Goal: Check status: Check status

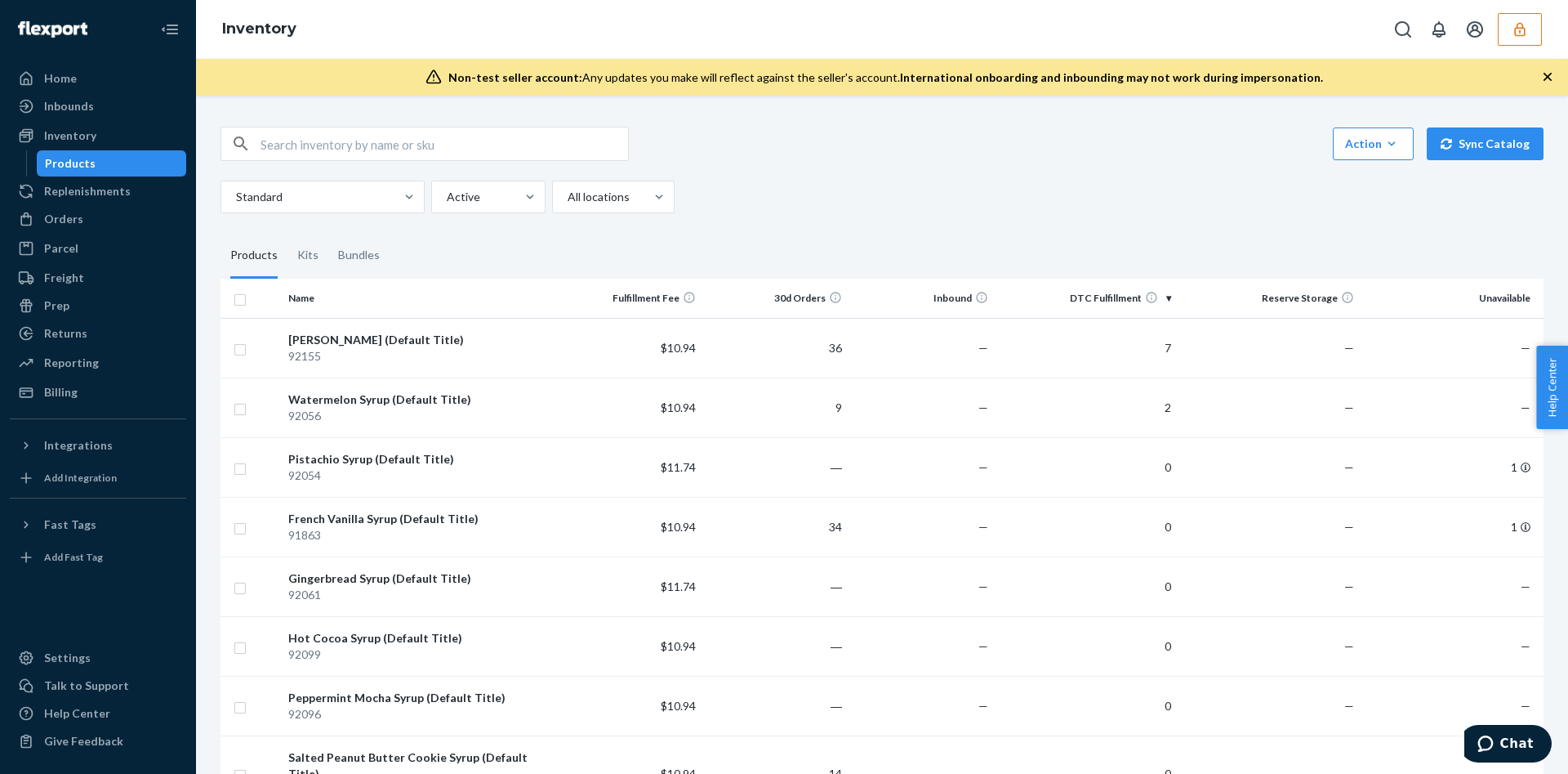
click at [1523, 30] on icon "button" at bounding box center [1520, 30] width 16 height 16
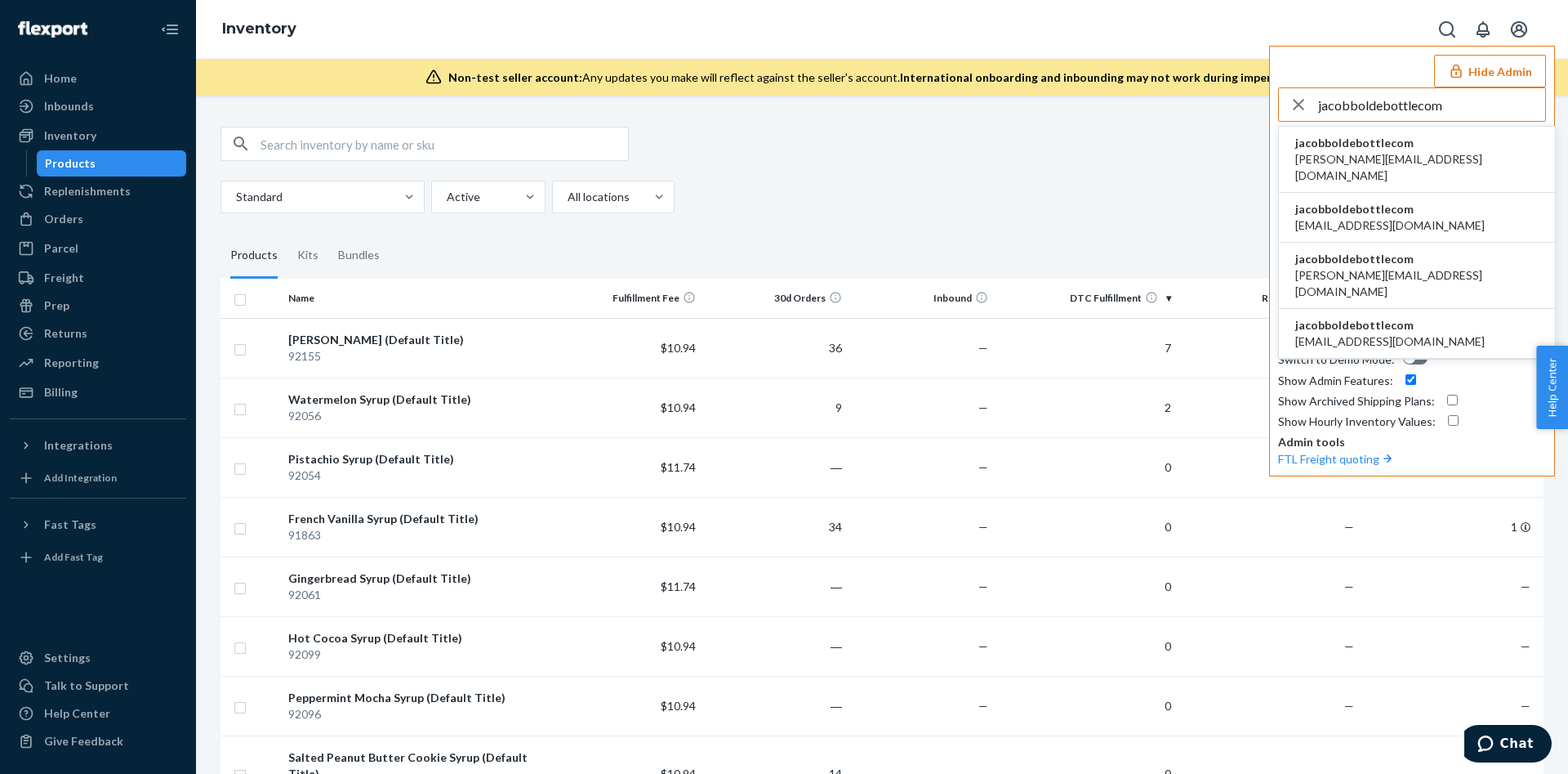
type input "jacobboldebottlecom"
click at [1437, 162] on li "jacobboldebottlecom alex@boldebottle.com" at bounding box center [1416, 160] width 276 height 66
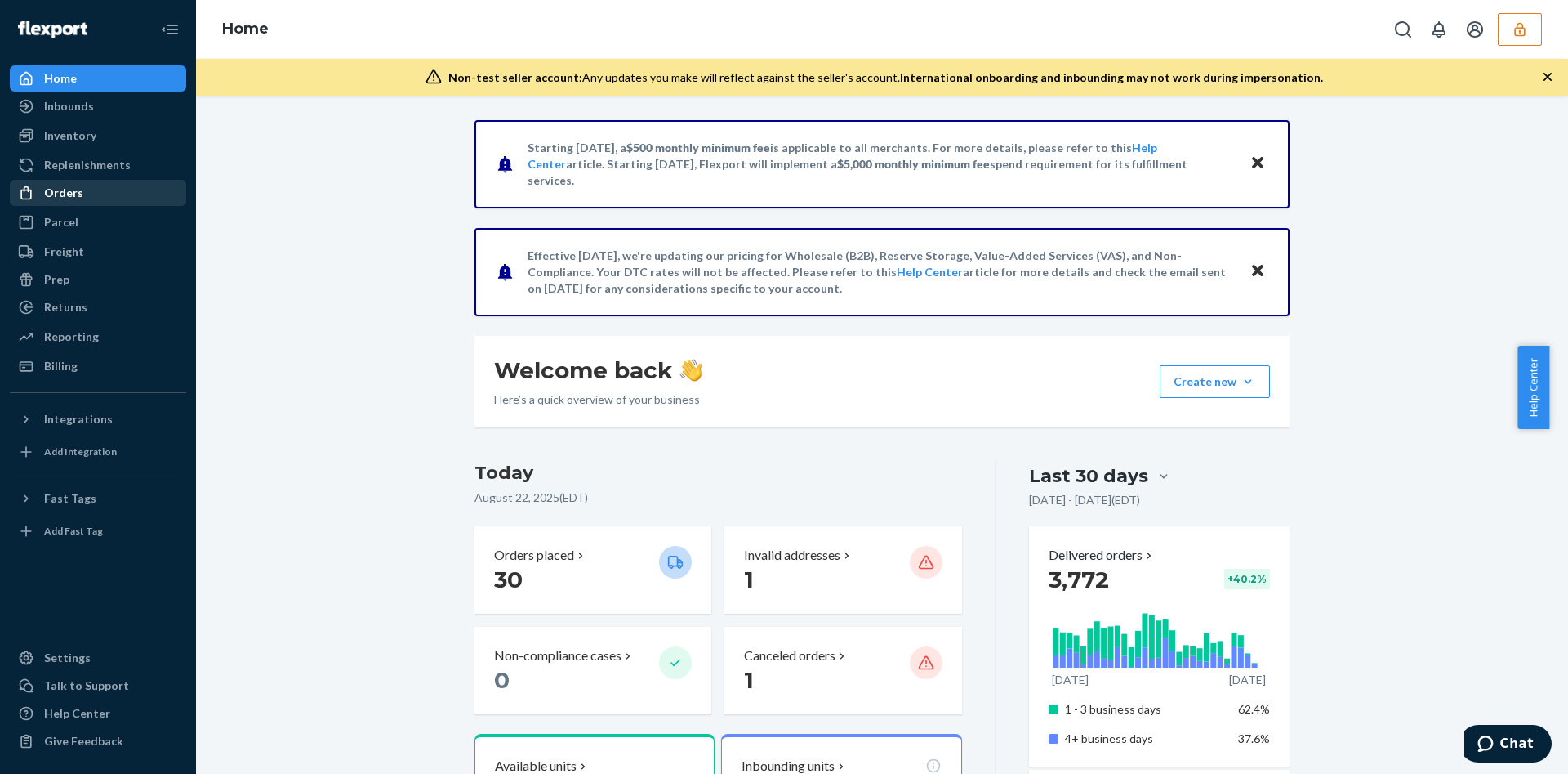
click at [107, 194] on div "Orders" at bounding box center [98, 193] width 173 height 23
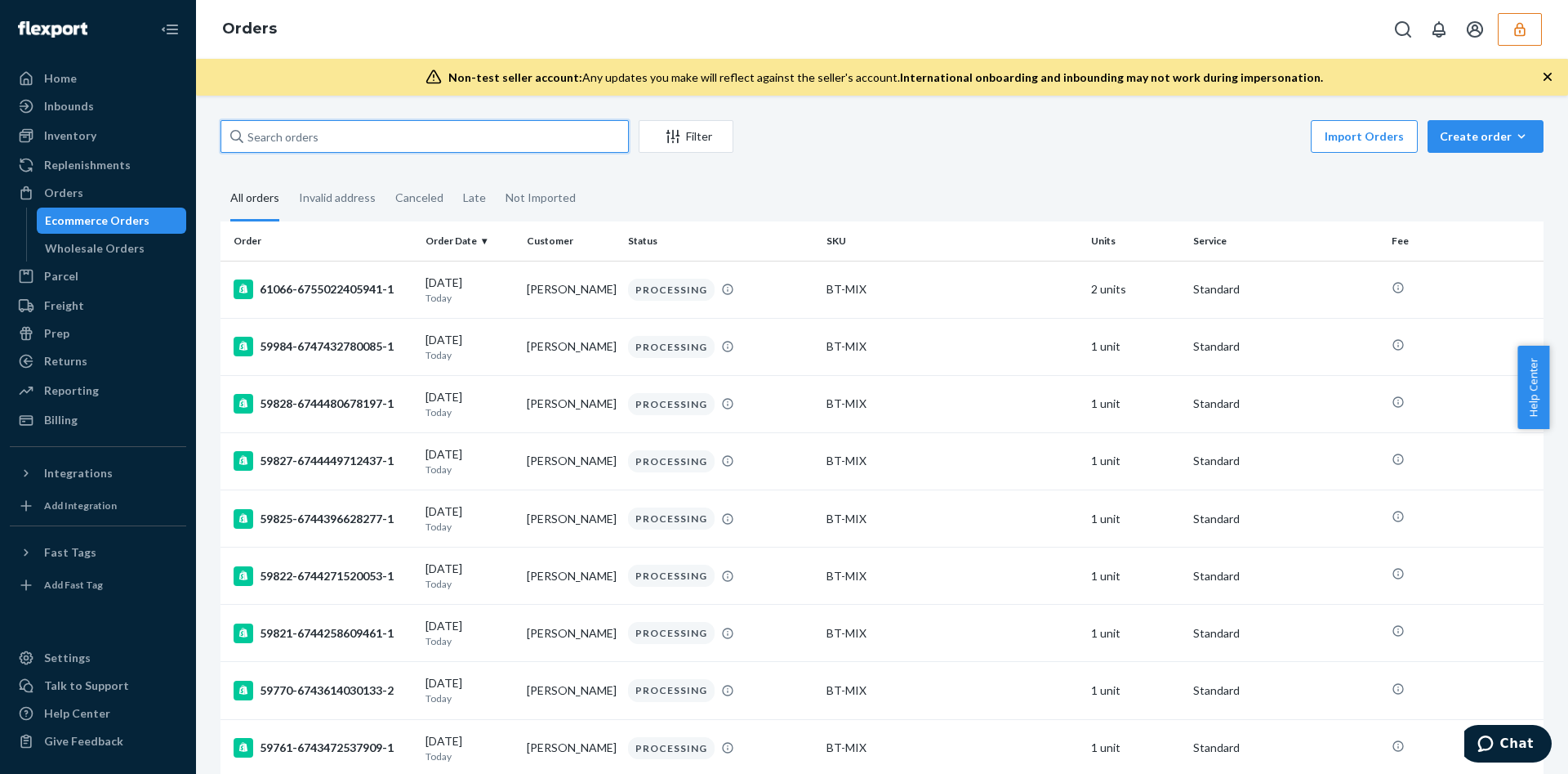
click at [300, 138] on input "text" at bounding box center [425, 137] width 409 height 33
paste input "133971255"
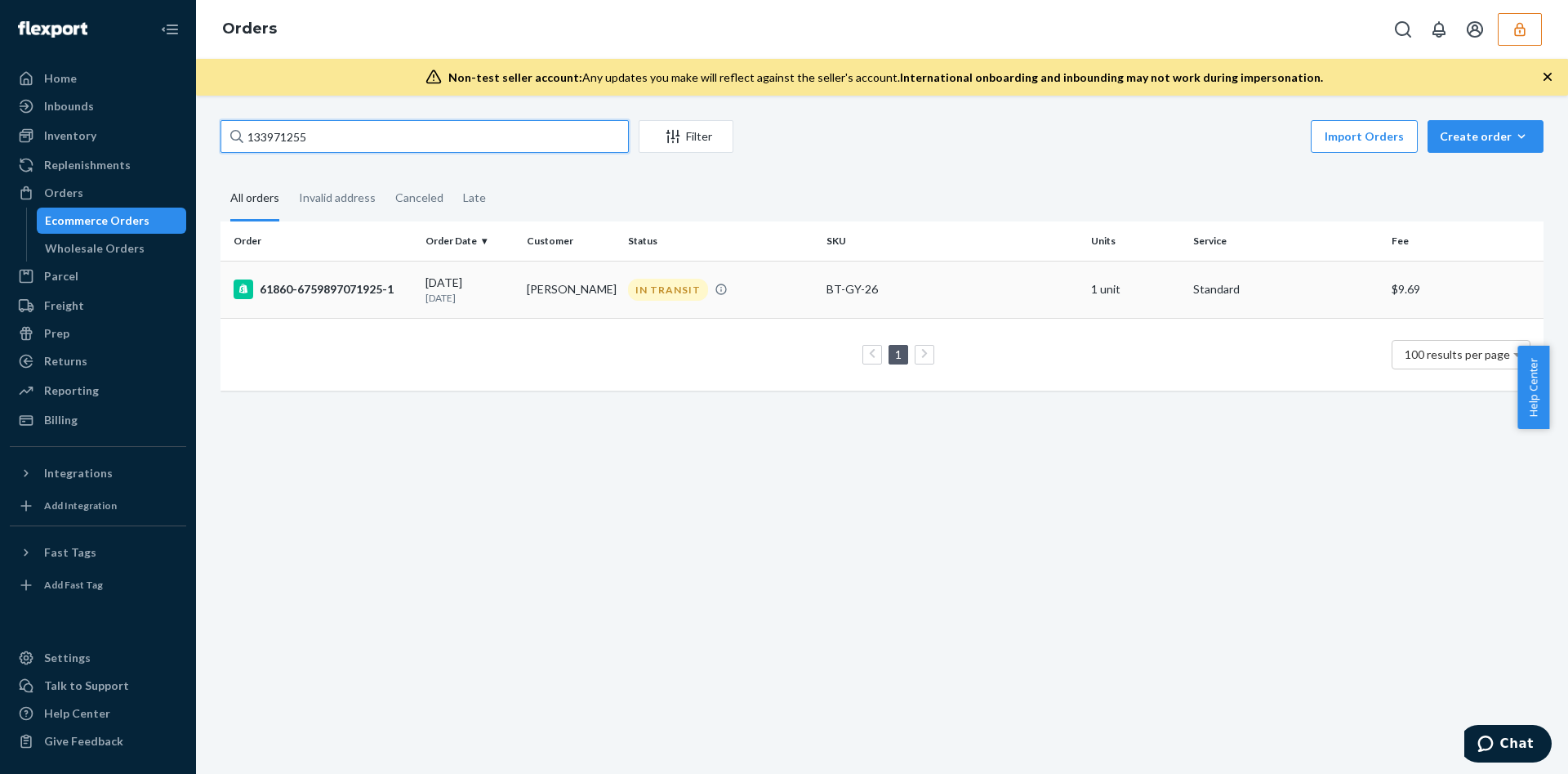
type input "133971255"
click at [573, 295] on td "Jack Grinnell" at bounding box center [570, 288] width 101 height 57
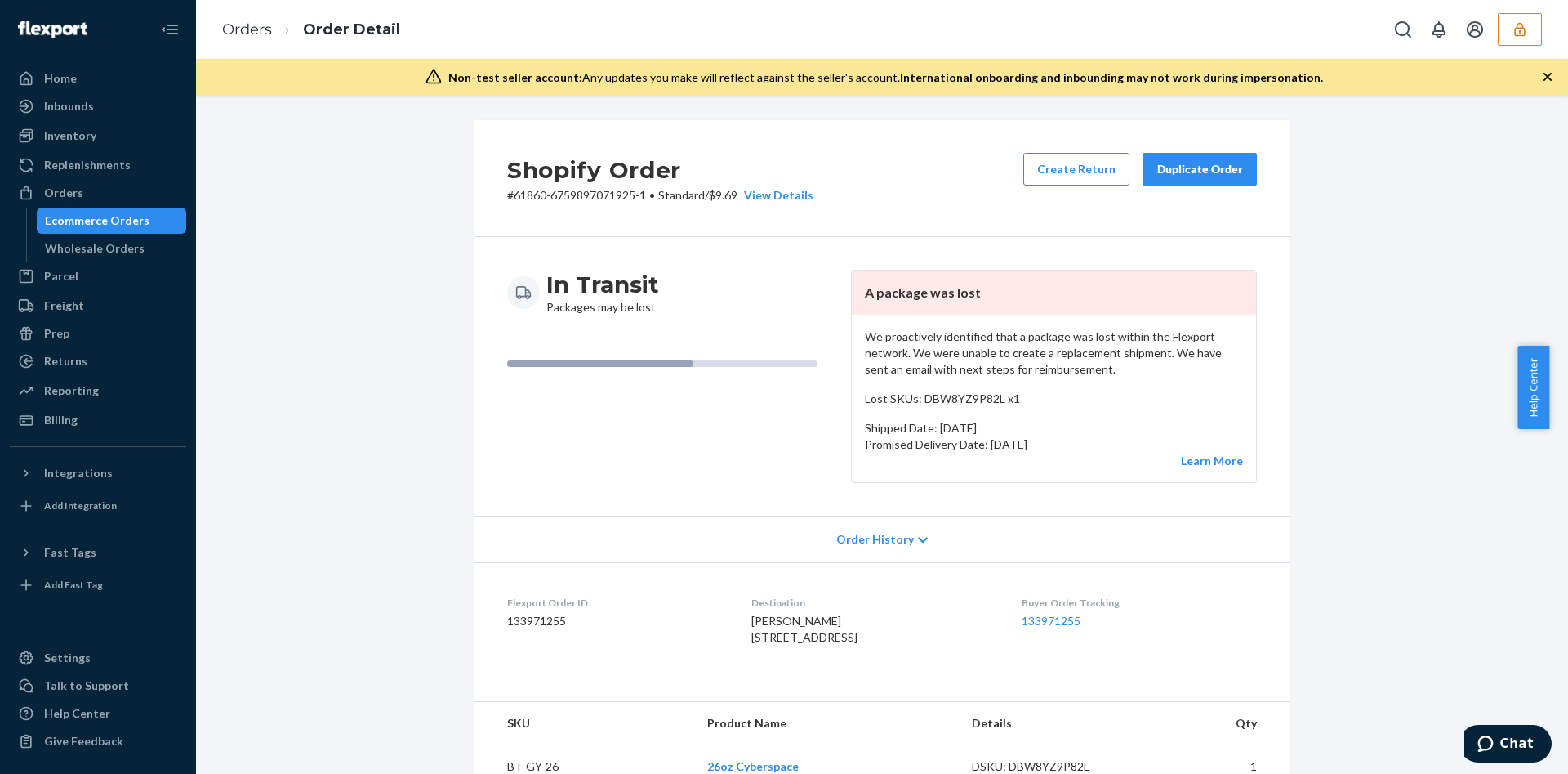
drag, startPoint x: 1527, startPoint y: 28, endPoint x: 1502, endPoint y: 35, distance: 26.0
click at [1524, 27] on icon "button" at bounding box center [1520, 30] width 16 height 16
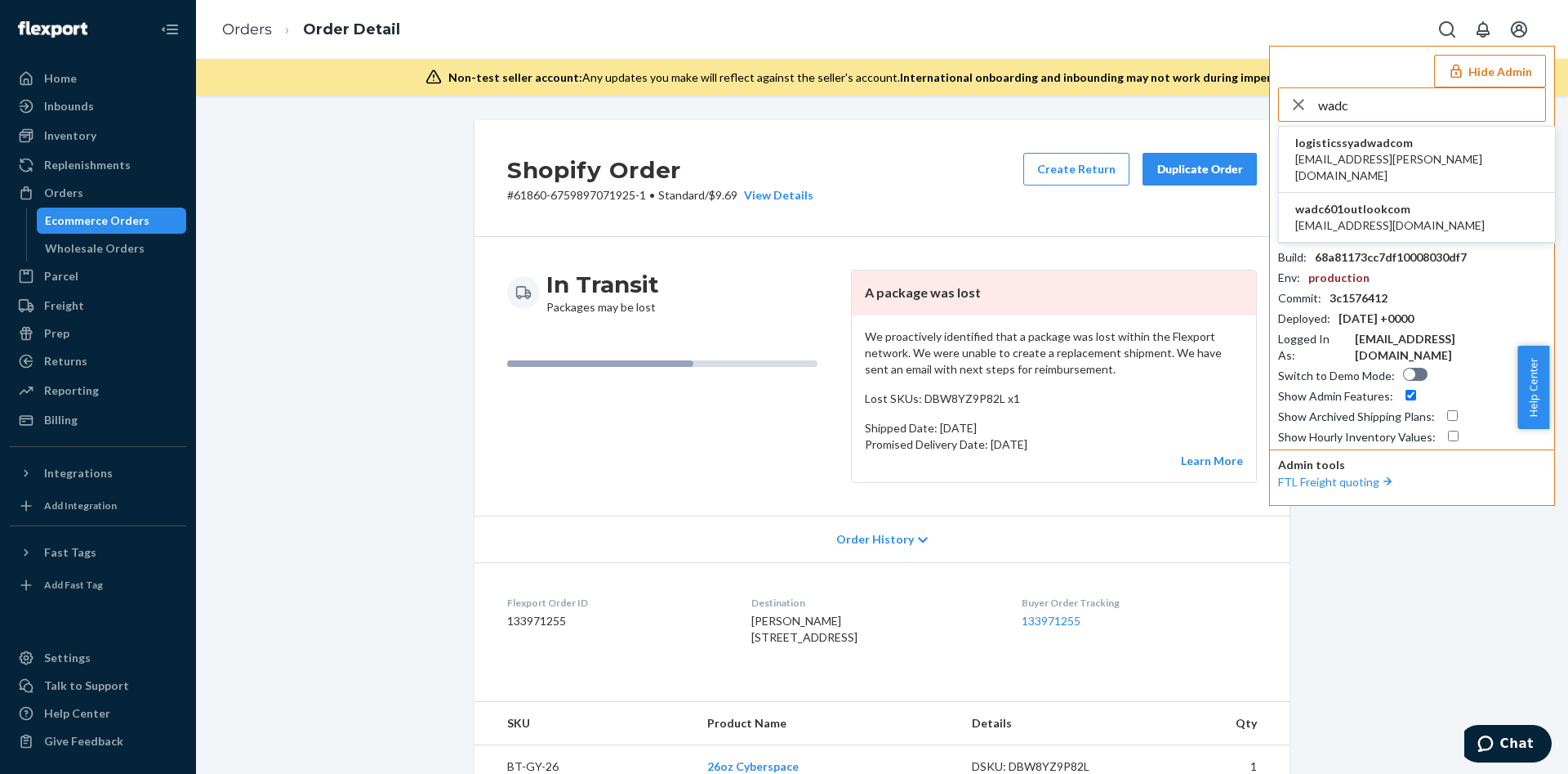
type input "wadc"
click at [1430, 198] on li "wadc601outlookcom wadc601@outlook.com" at bounding box center [1416, 218] width 276 height 49
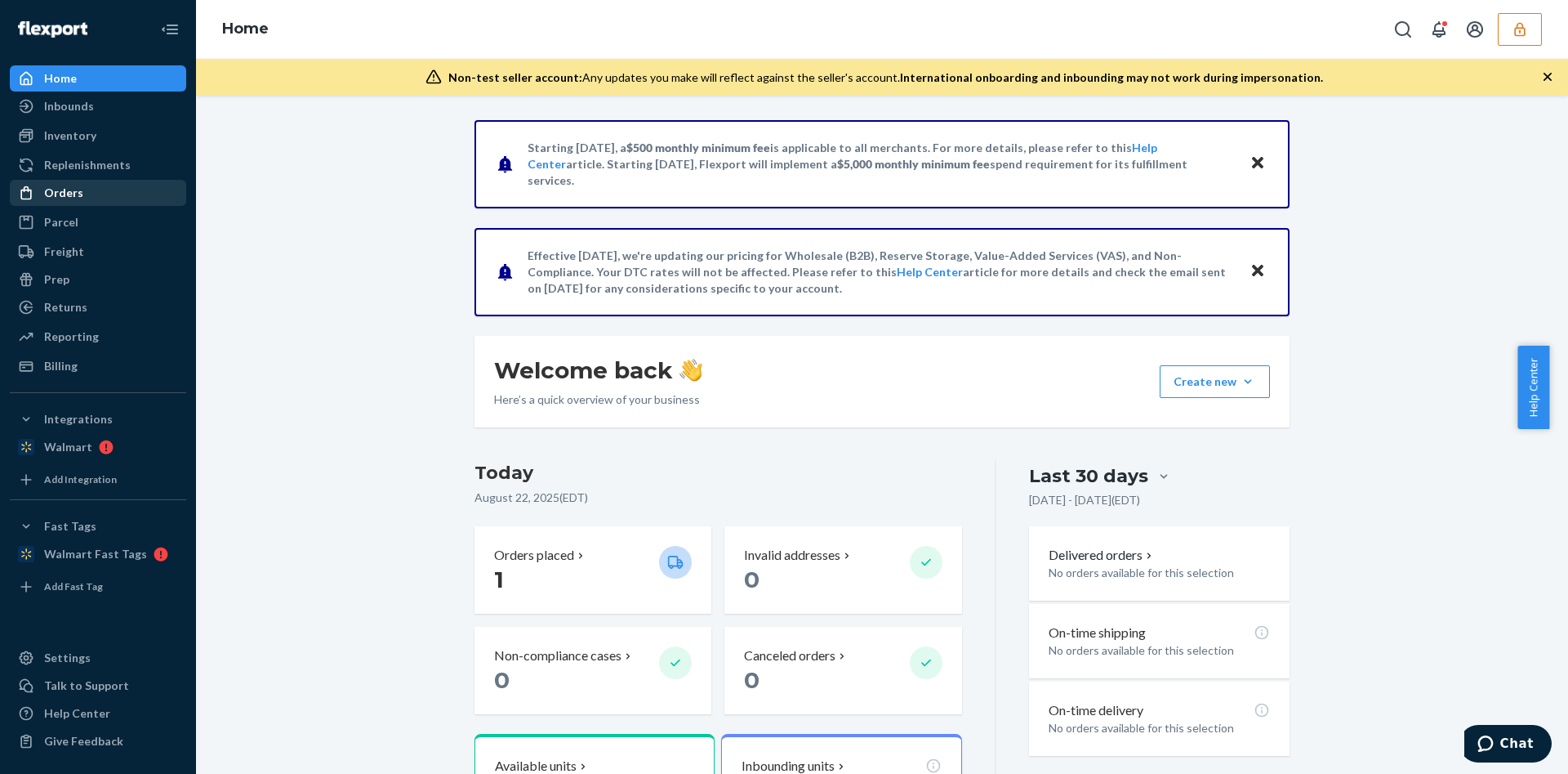
click at [82, 193] on div "Orders" at bounding box center [98, 193] width 173 height 23
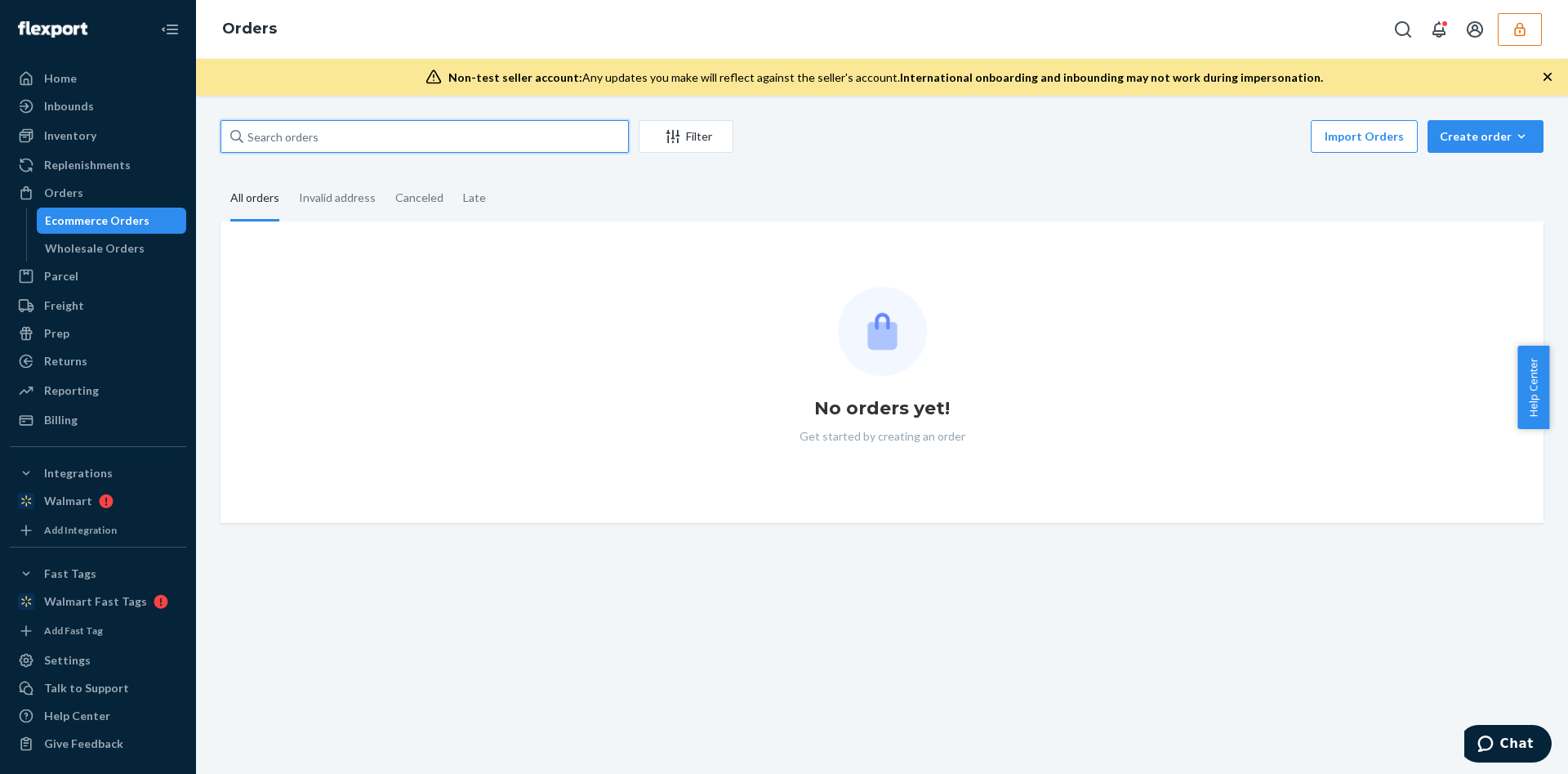
click at [304, 150] on input "text" at bounding box center [425, 137] width 409 height 33
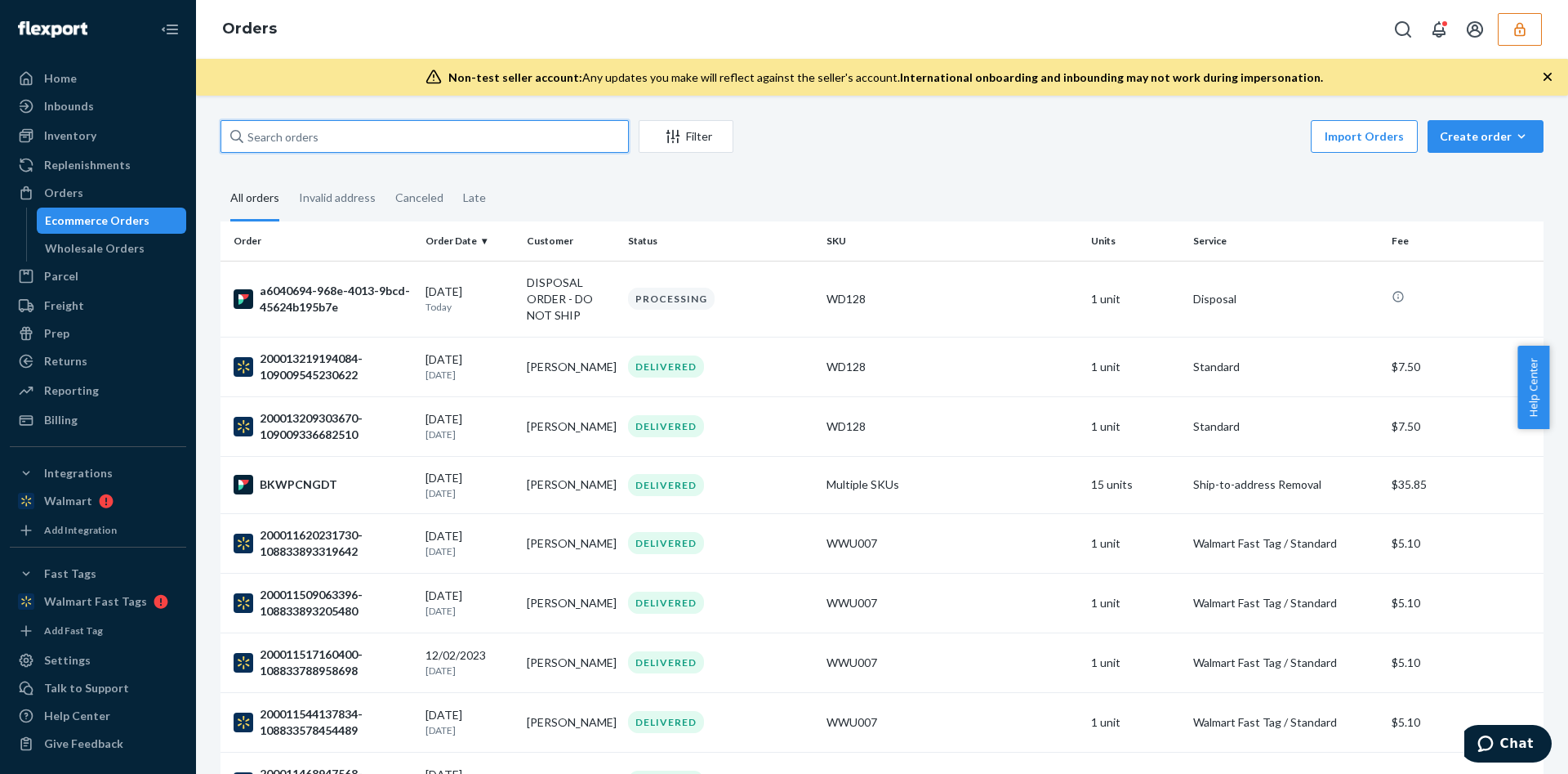
paste input "135020208"
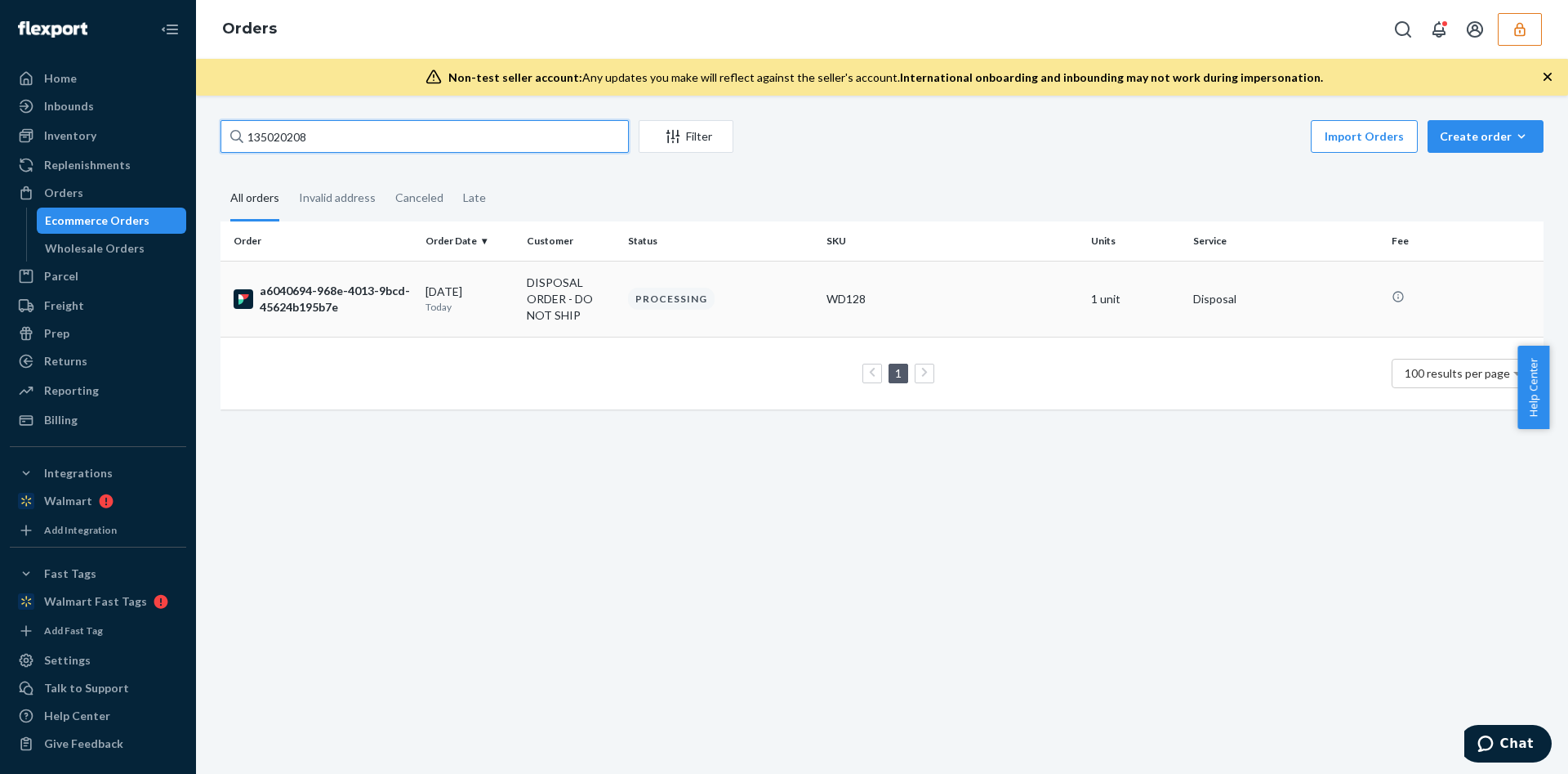
type input "135020208"
click at [776, 306] on div "PROCESSING" at bounding box center [720, 298] width 192 height 22
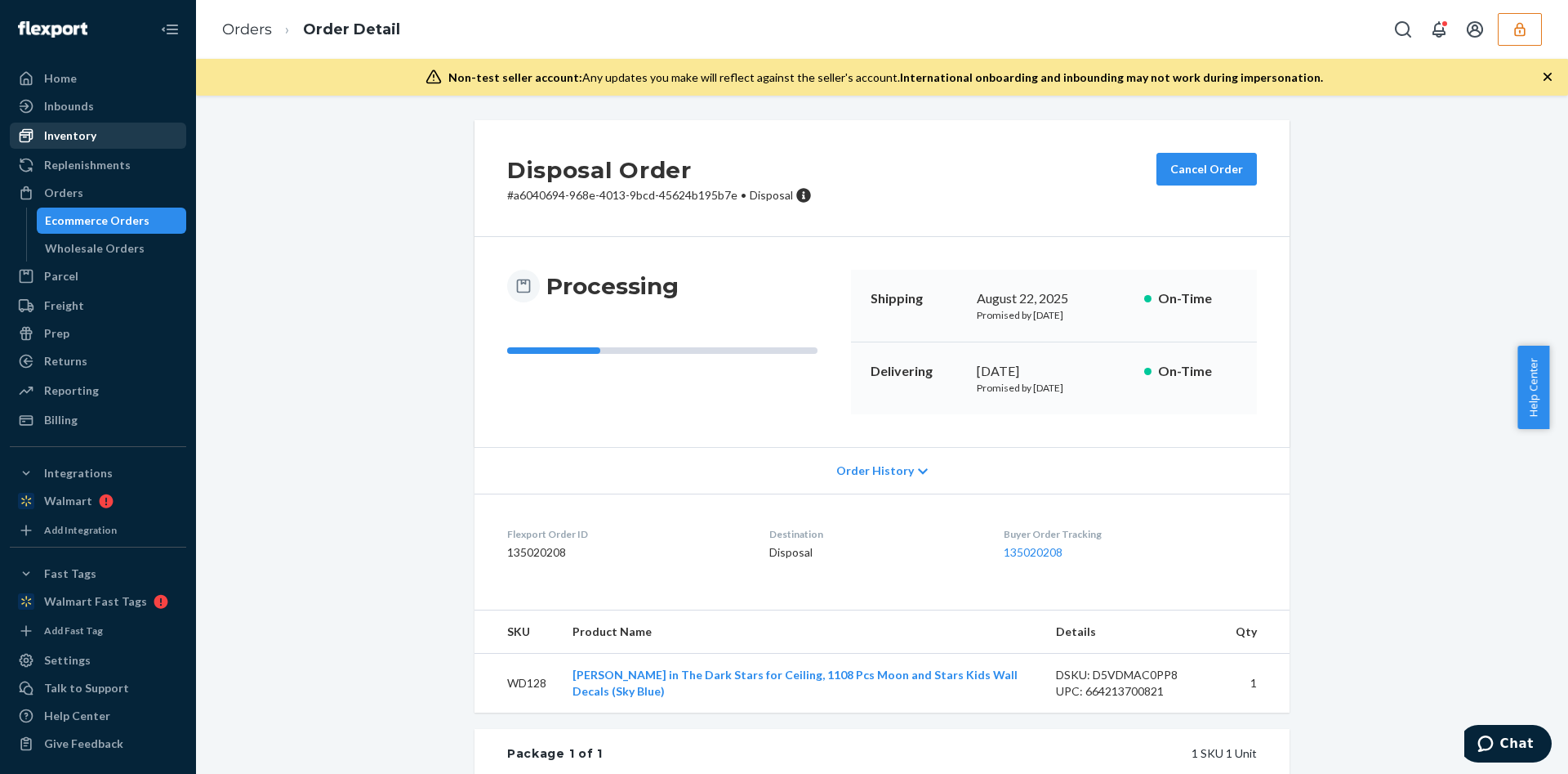
click at [104, 138] on div "Inventory" at bounding box center [98, 136] width 173 height 23
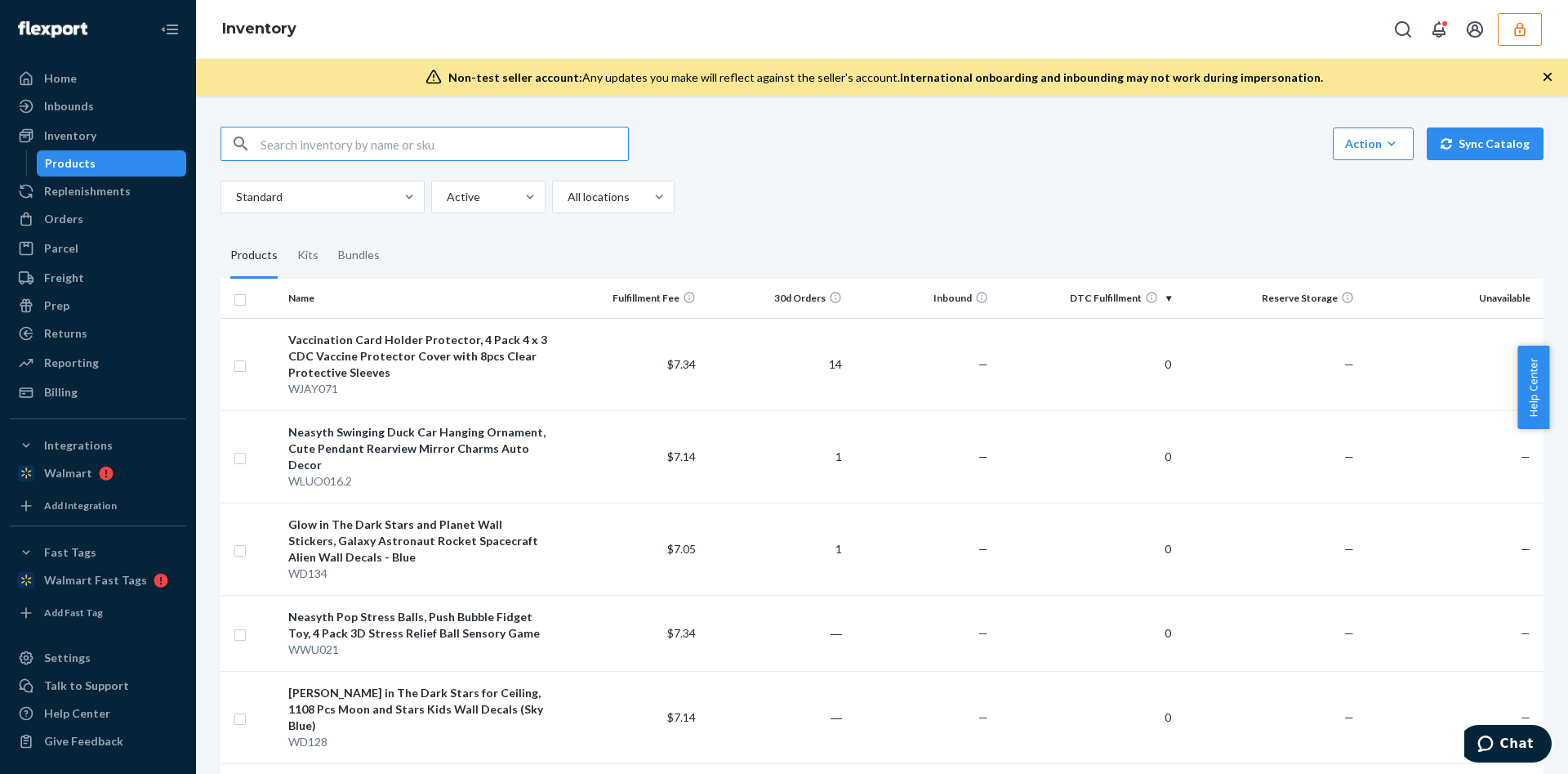
click at [831, 185] on div "Standard Active All locations" at bounding box center [876, 197] width 1311 height 33
click at [824, 174] on div "Action Create product Create kit or bundle Bulk create products Bulk update pro…" at bounding box center [882, 170] width 1323 height 87
click at [92, 71] on div "Home" at bounding box center [98, 78] width 173 height 23
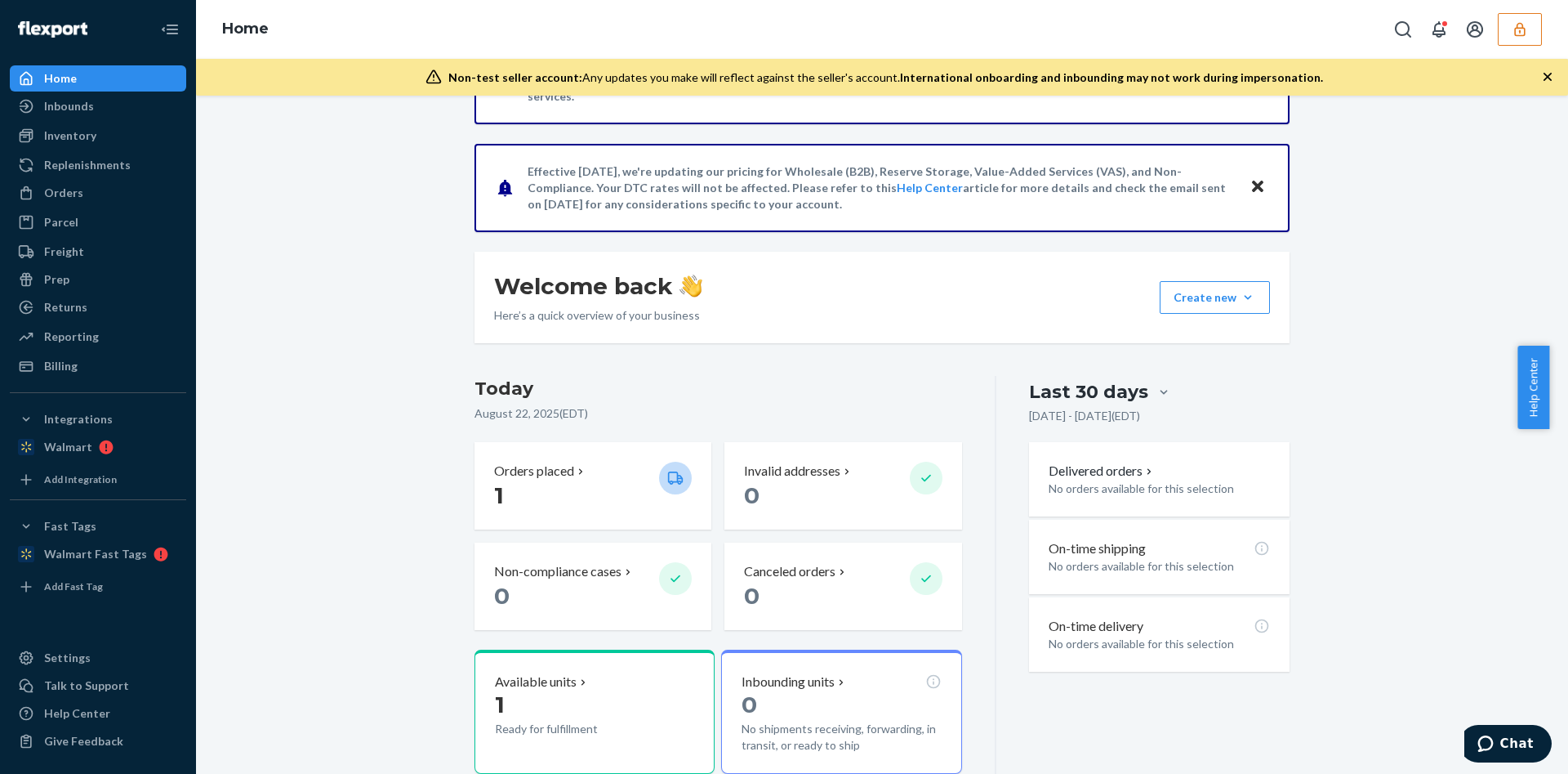
scroll to position [123, 0]
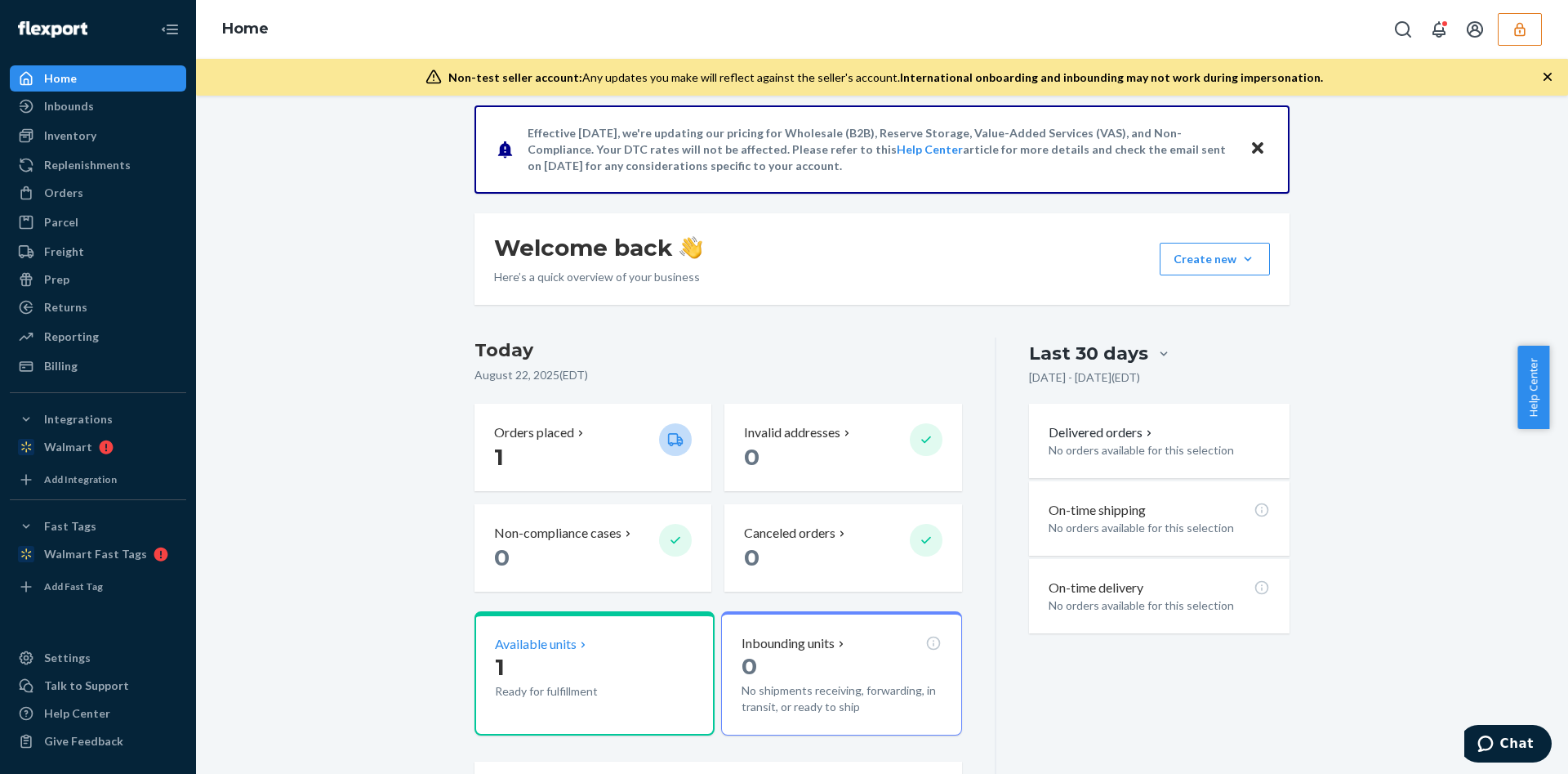
click at [517, 642] on p "Available units" at bounding box center [536, 644] width 82 height 19
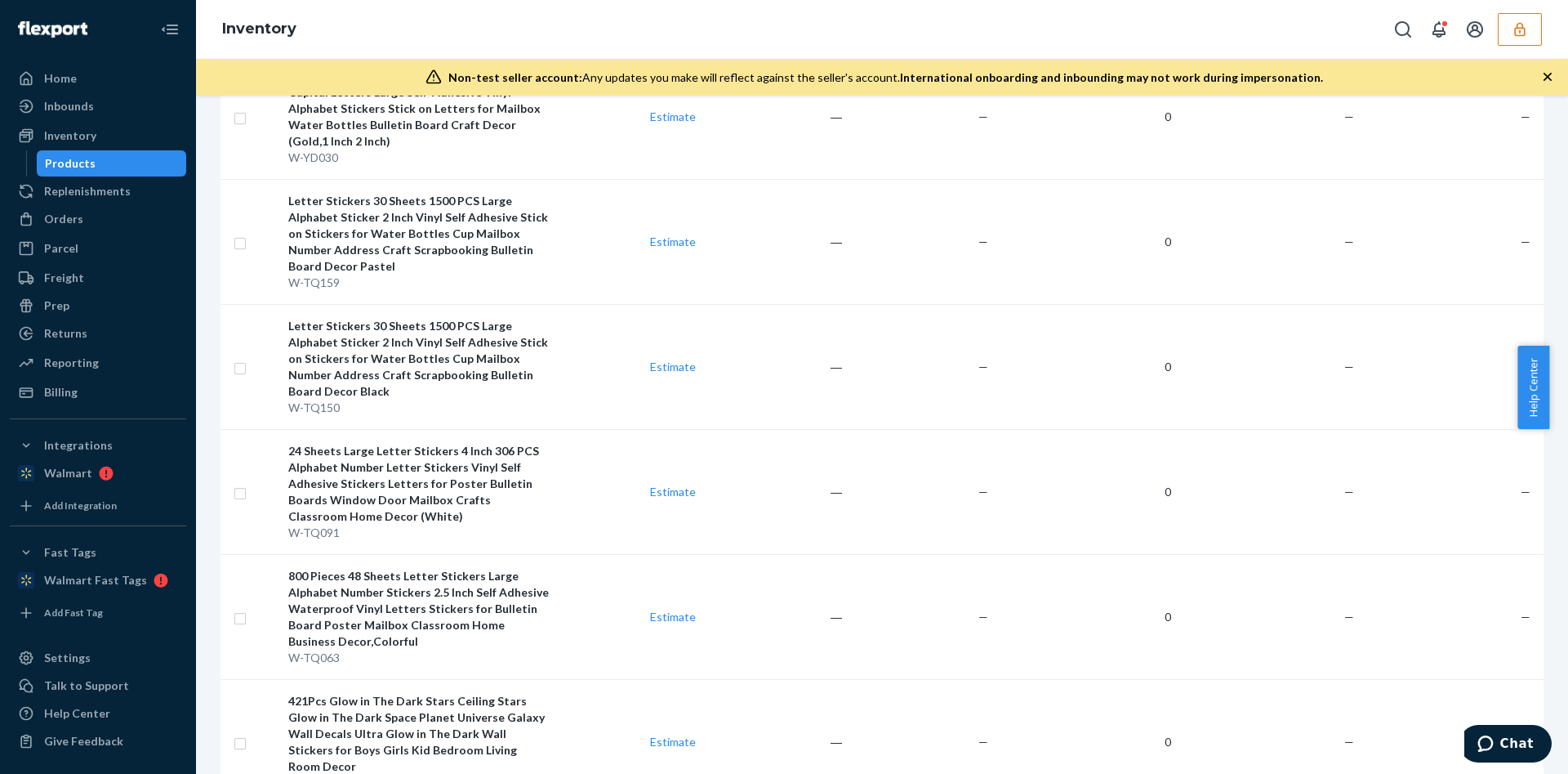
scroll to position [10470, 0]
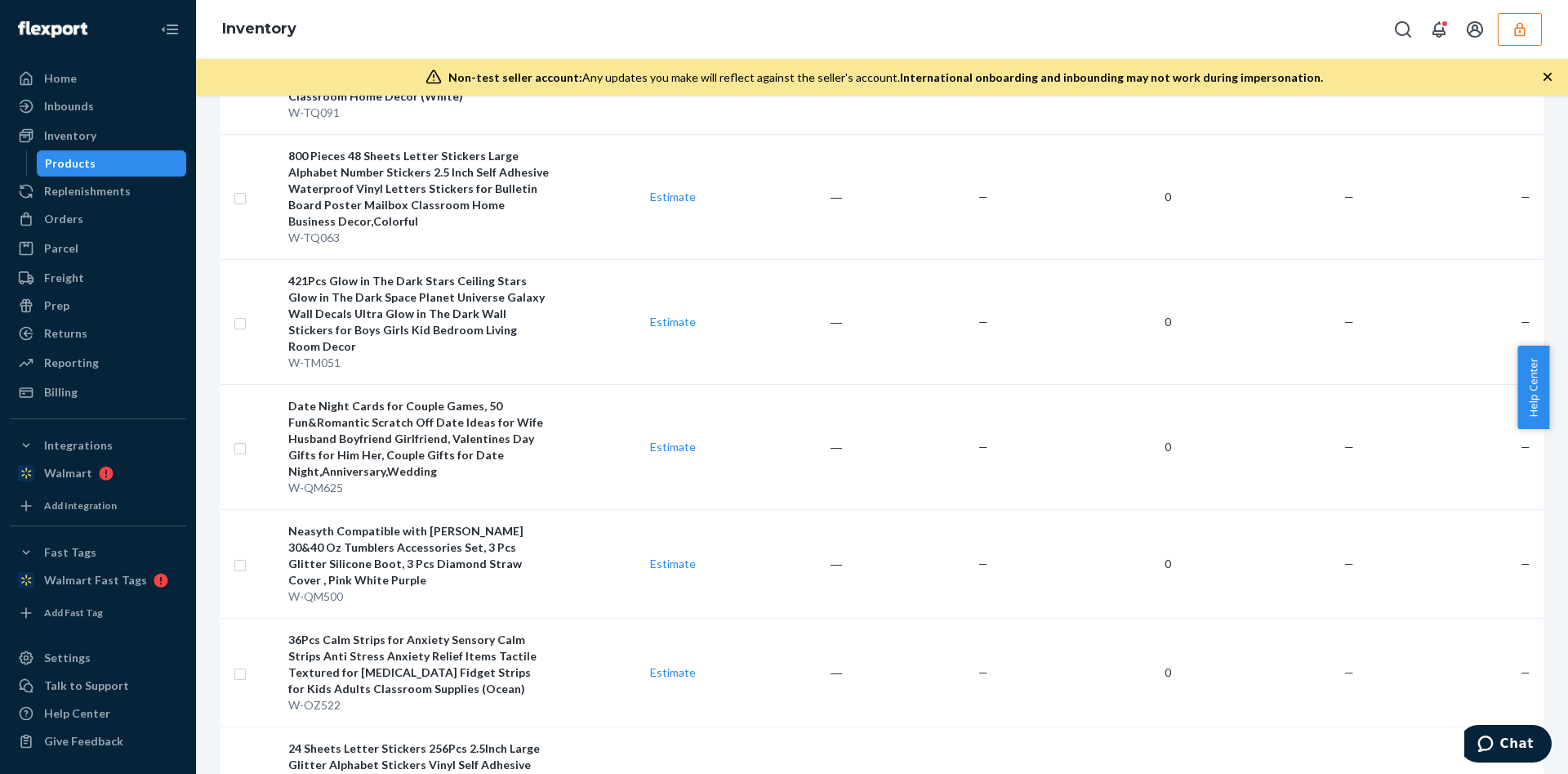
click at [1524, 20] on button "button" at bounding box center [1520, 30] width 44 height 33
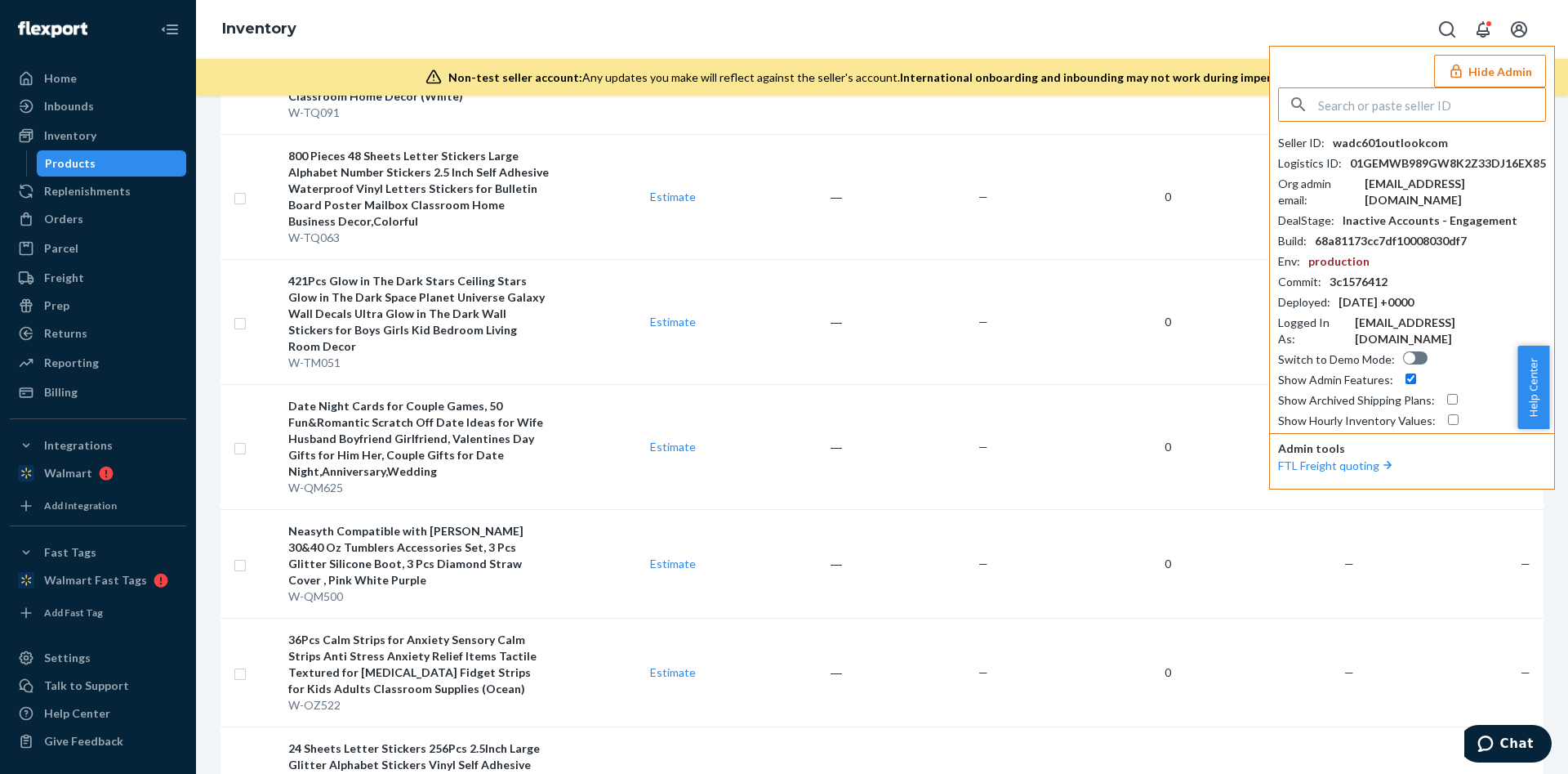
paste input "austindollskillcom"
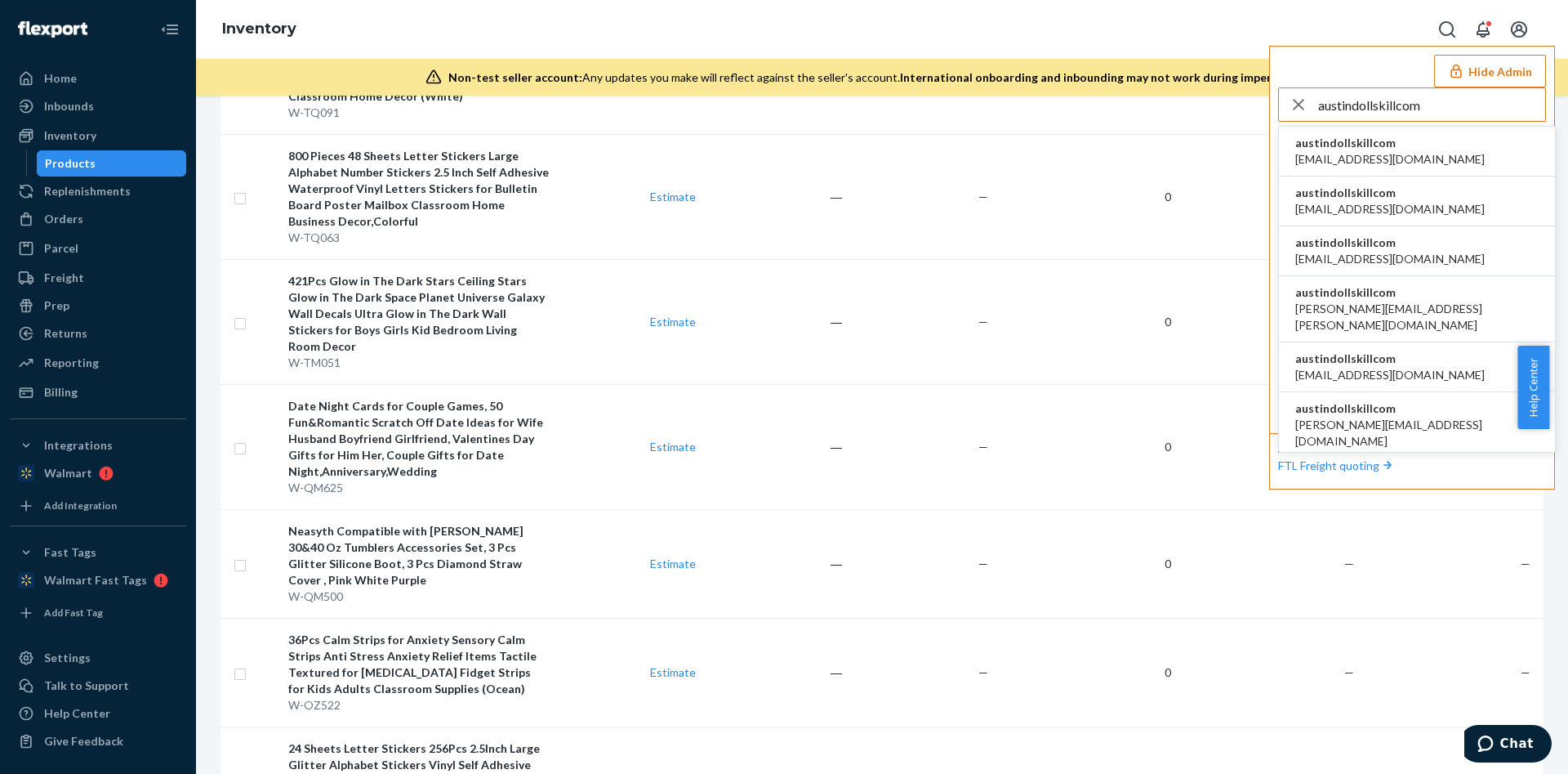
type input "austindollskillcom"
click at [1369, 237] on span "austindollskillcom" at bounding box center [1390, 242] width 190 height 16
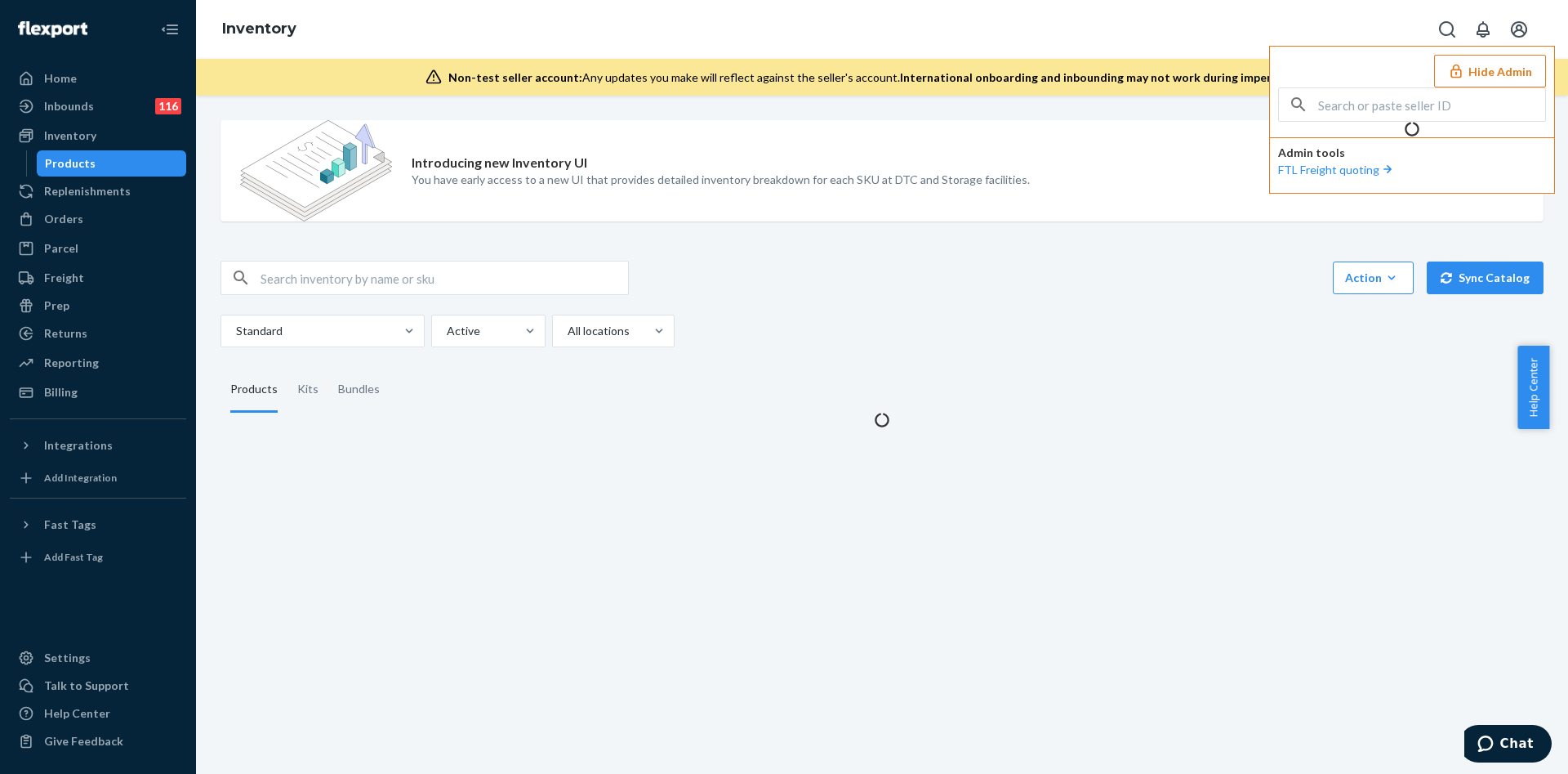
scroll to position [0, 0]
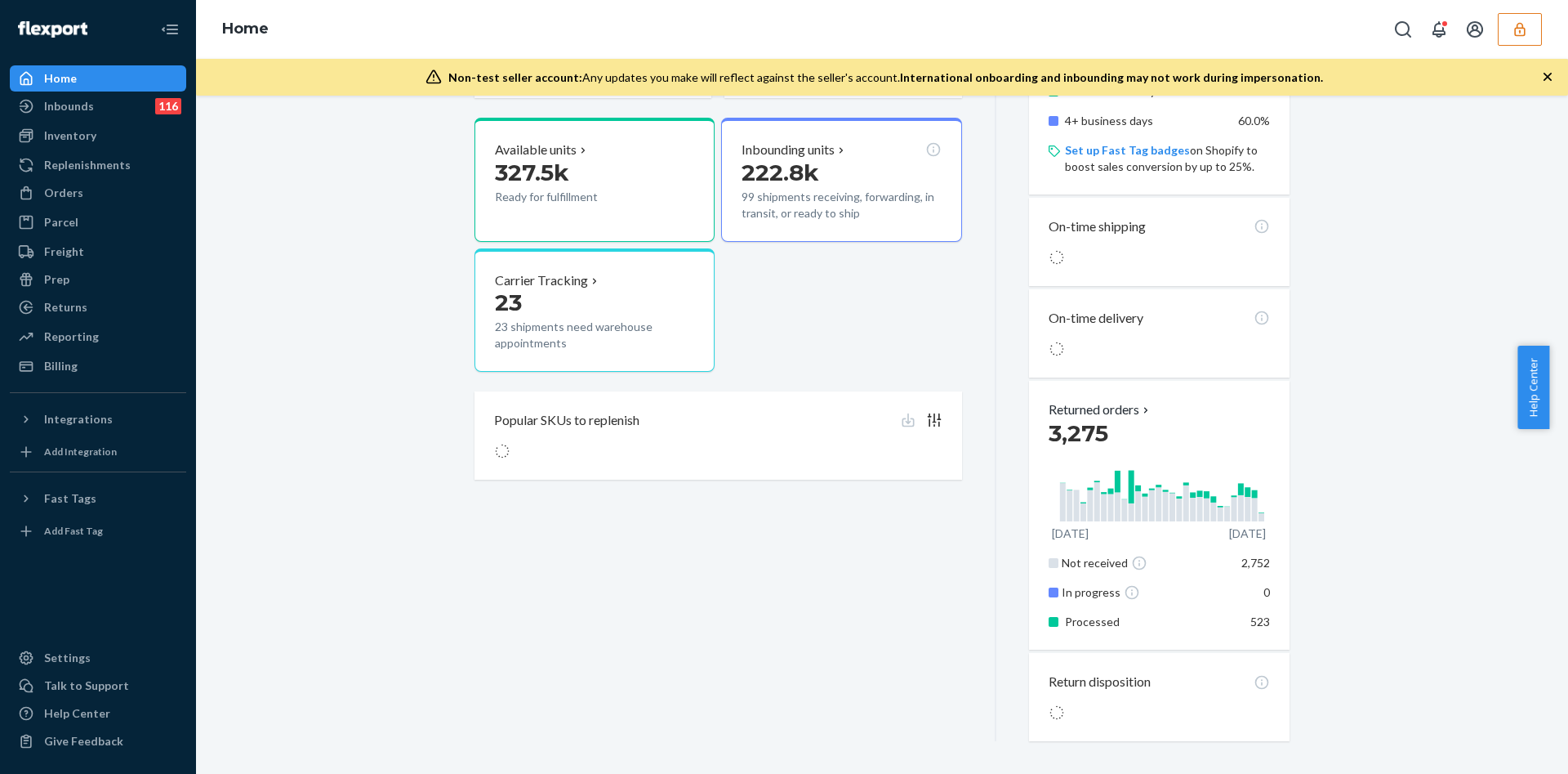
scroll to position [250, 0]
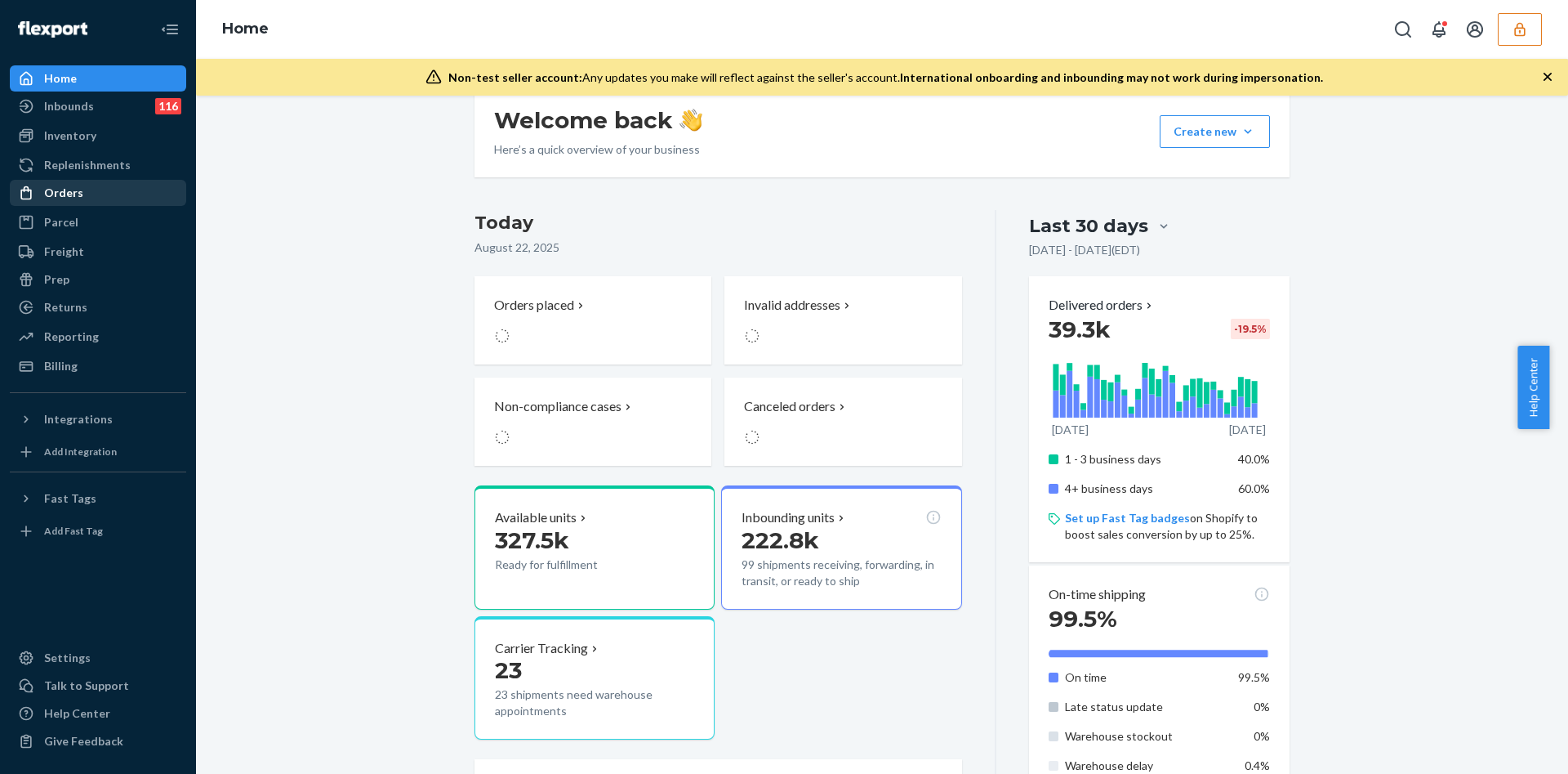
click at [128, 194] on div "Orders" at bounding box center [98, 193] width 173 height 23
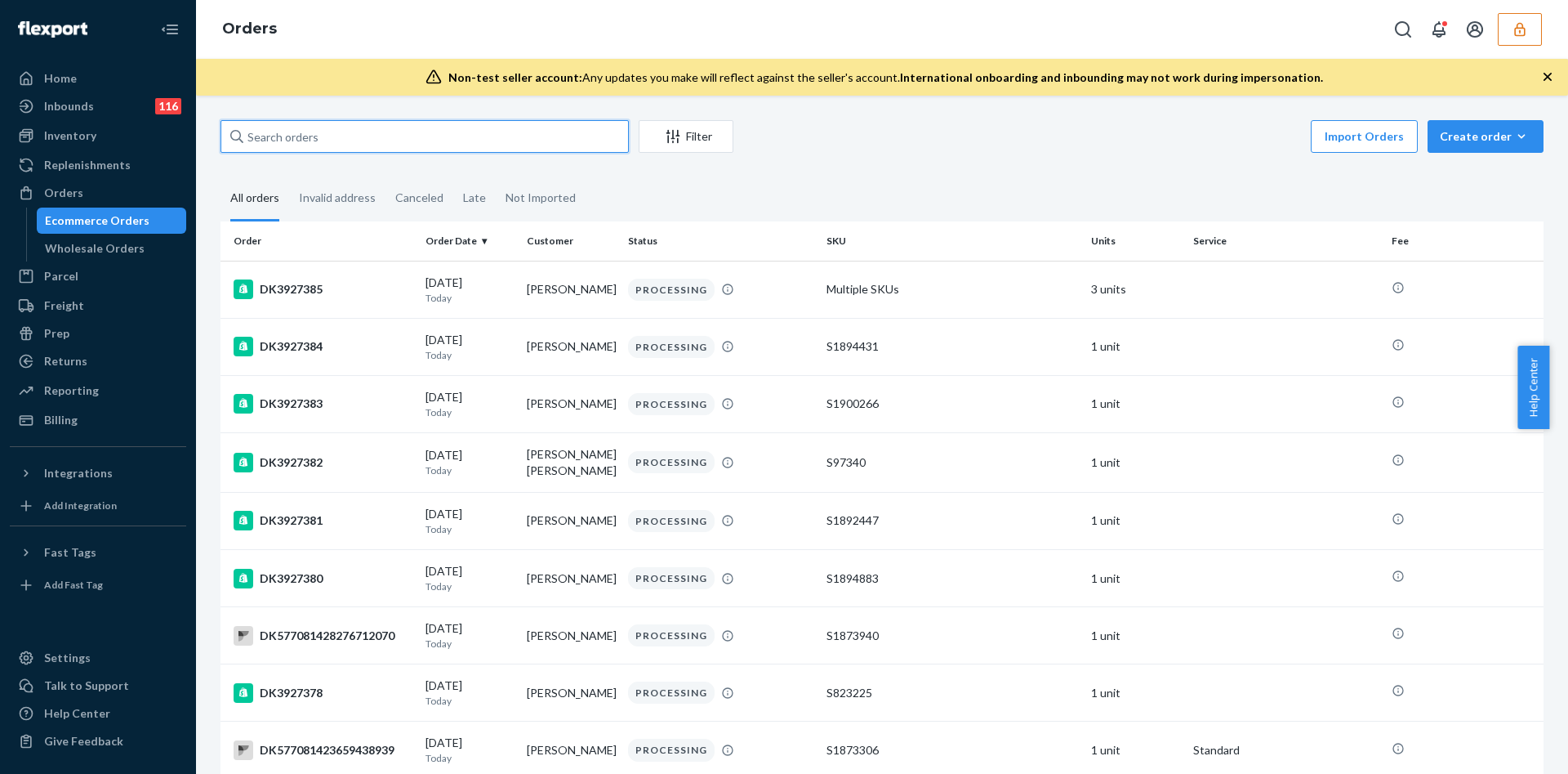
paste input "DK3840660"
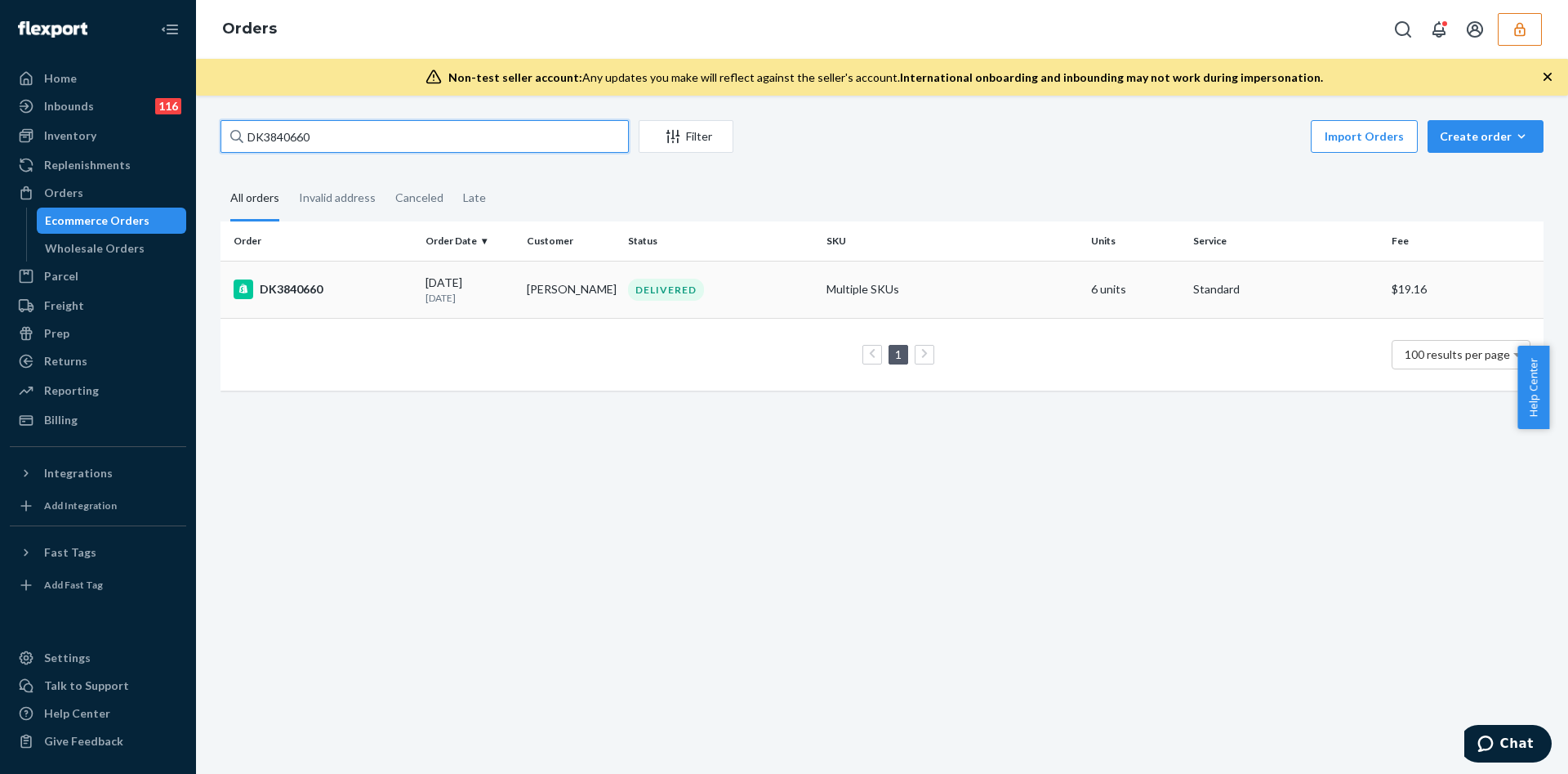
type input "DK3840660"
click at [785, 284] on div "DELIVERED" at bounding box center [720, 289] width 192 height 22
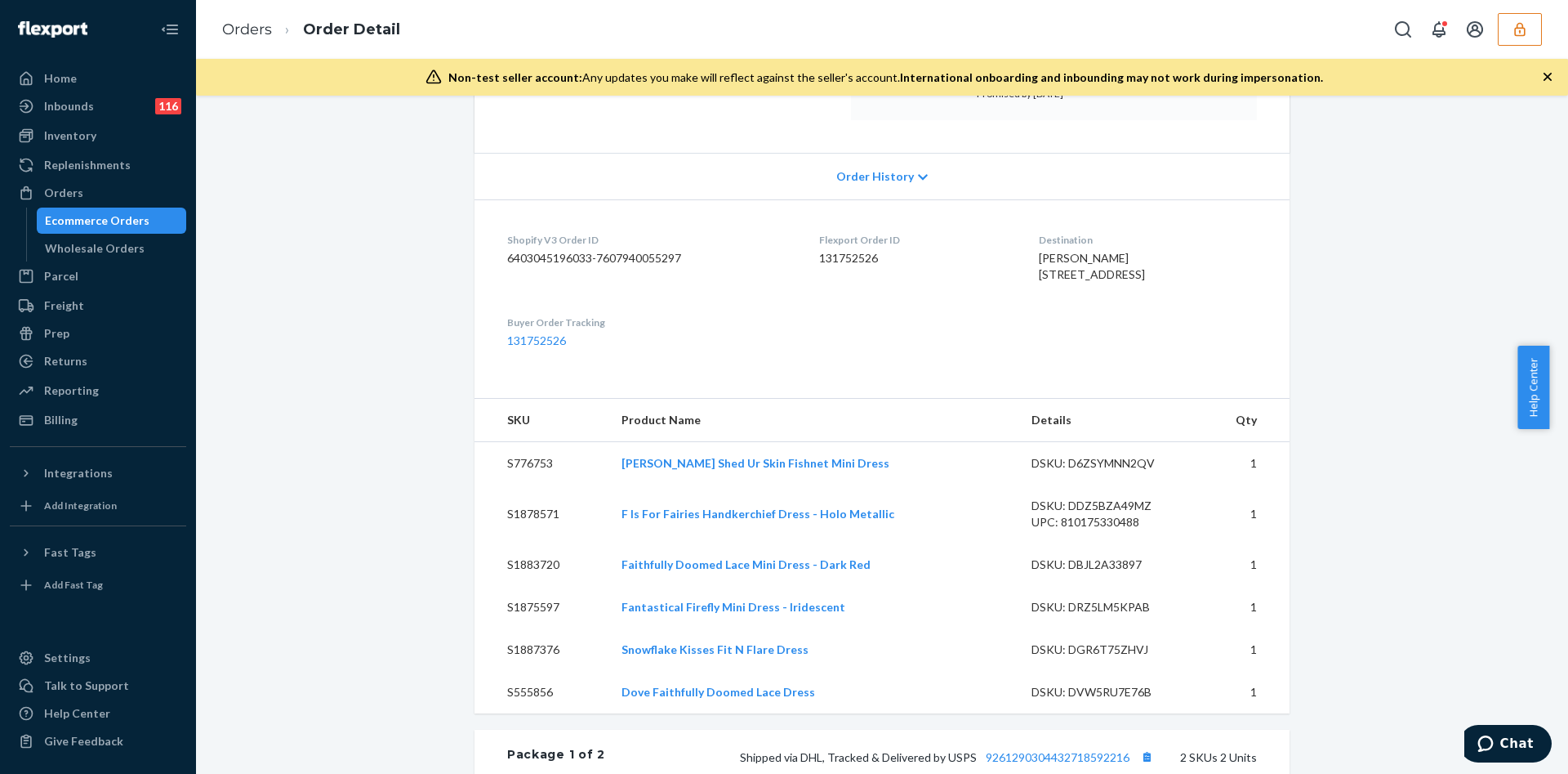
scroll to position [245, 0]
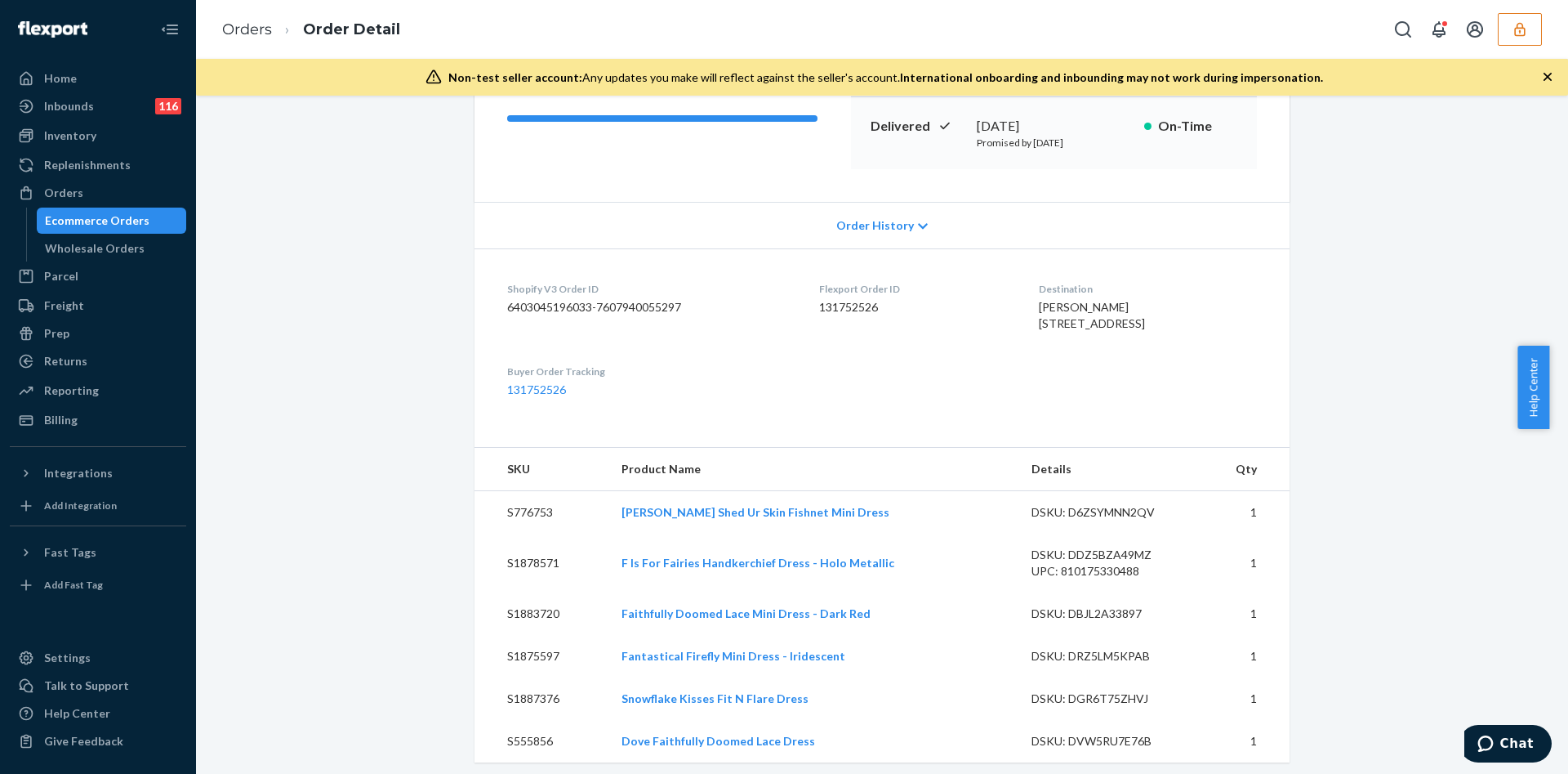
click at [822, 221] on div "Order History" at bounding box center [882, 225] width 815 height 47
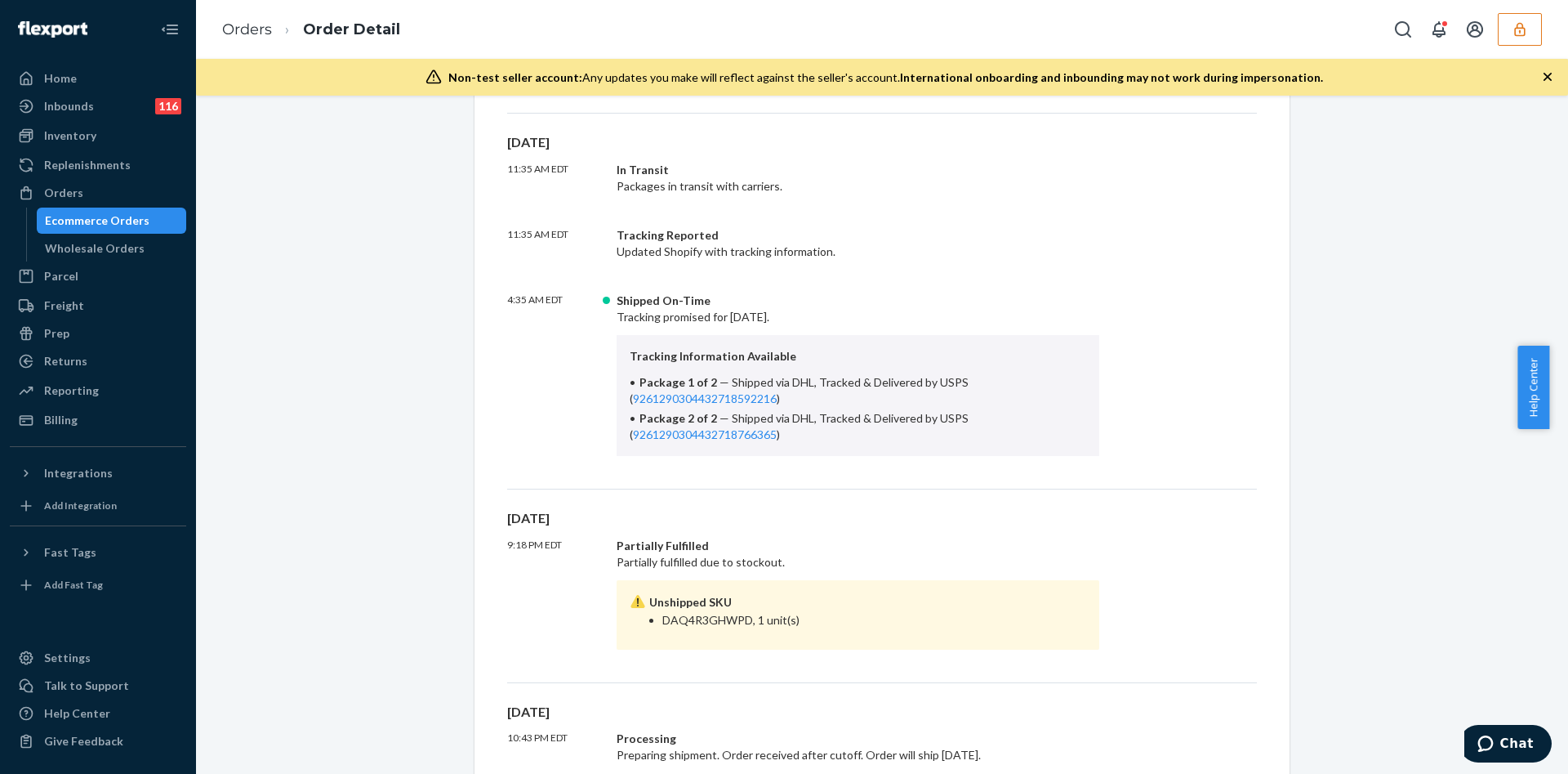
scroll to position [735, 0]
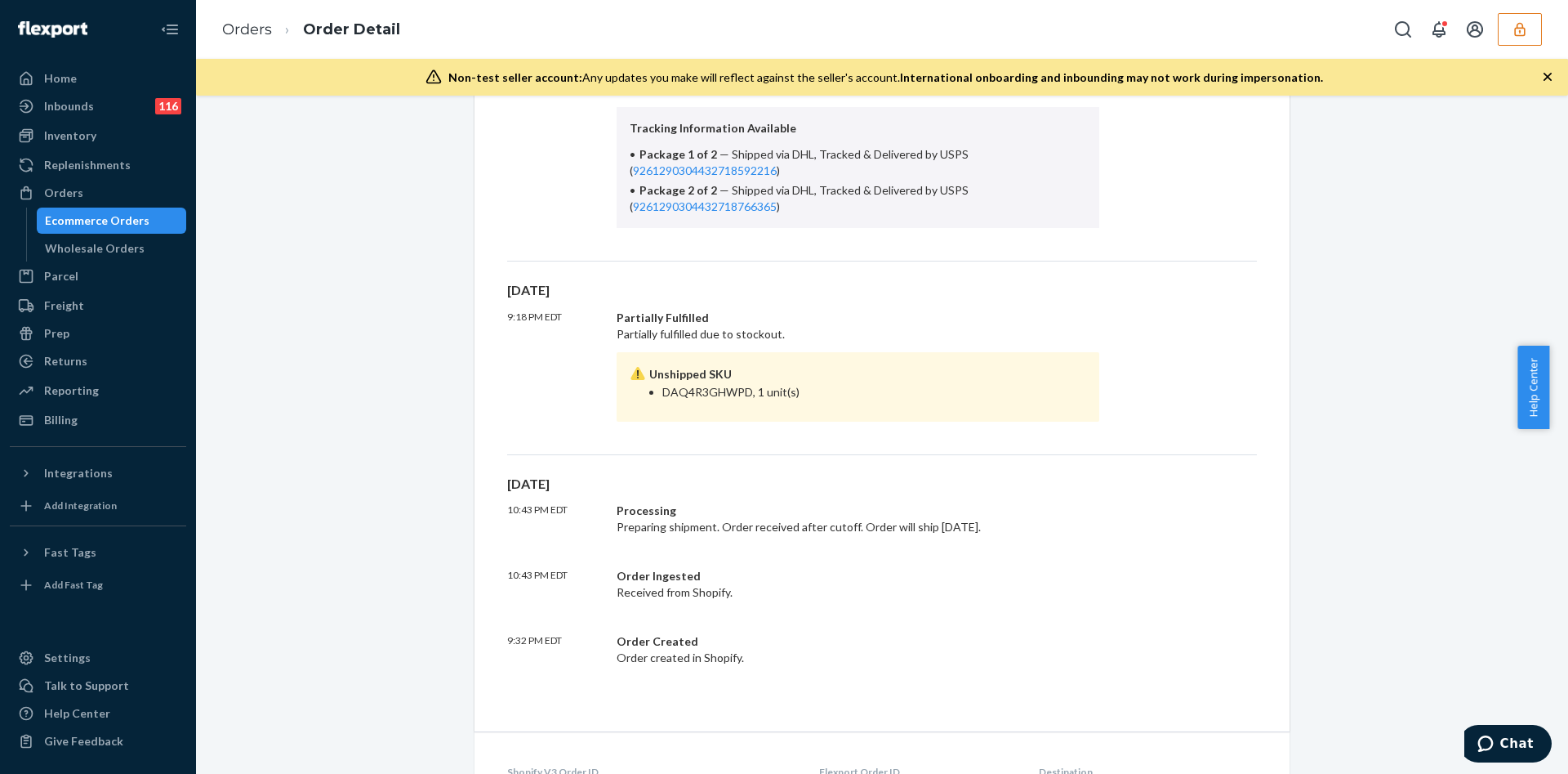
click at [700, 393] on li "DAQ4R3GHWPD, 1 unit(s)" at bounding box center [874, 392] width 424 height 16
copy li "DAQ4R3GHWPD"
click at [144, 134] on div "Inventory" at bounding box center [98, 136] width 173 height 23
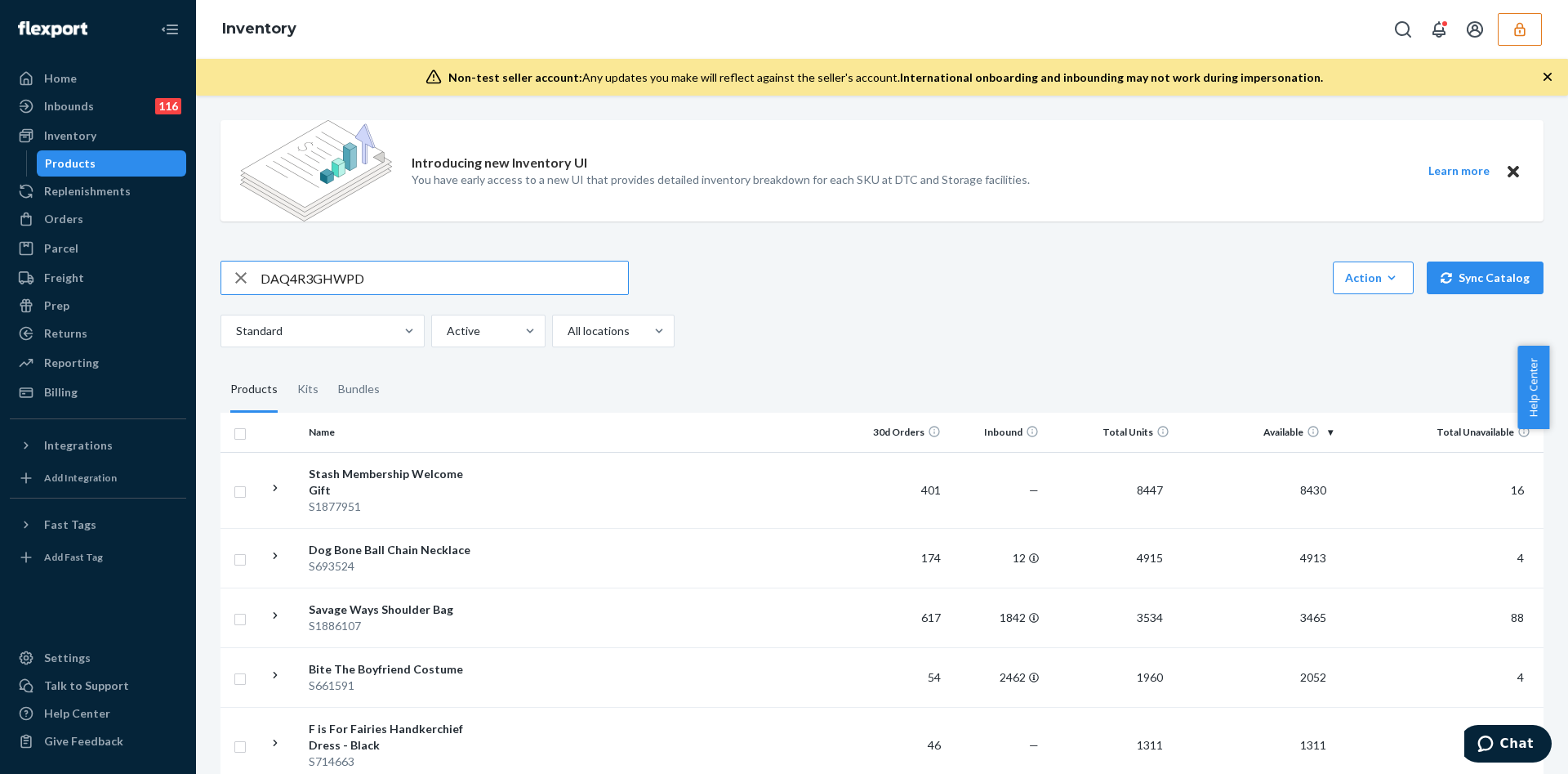
type input "DAQ4R3GHWPD"
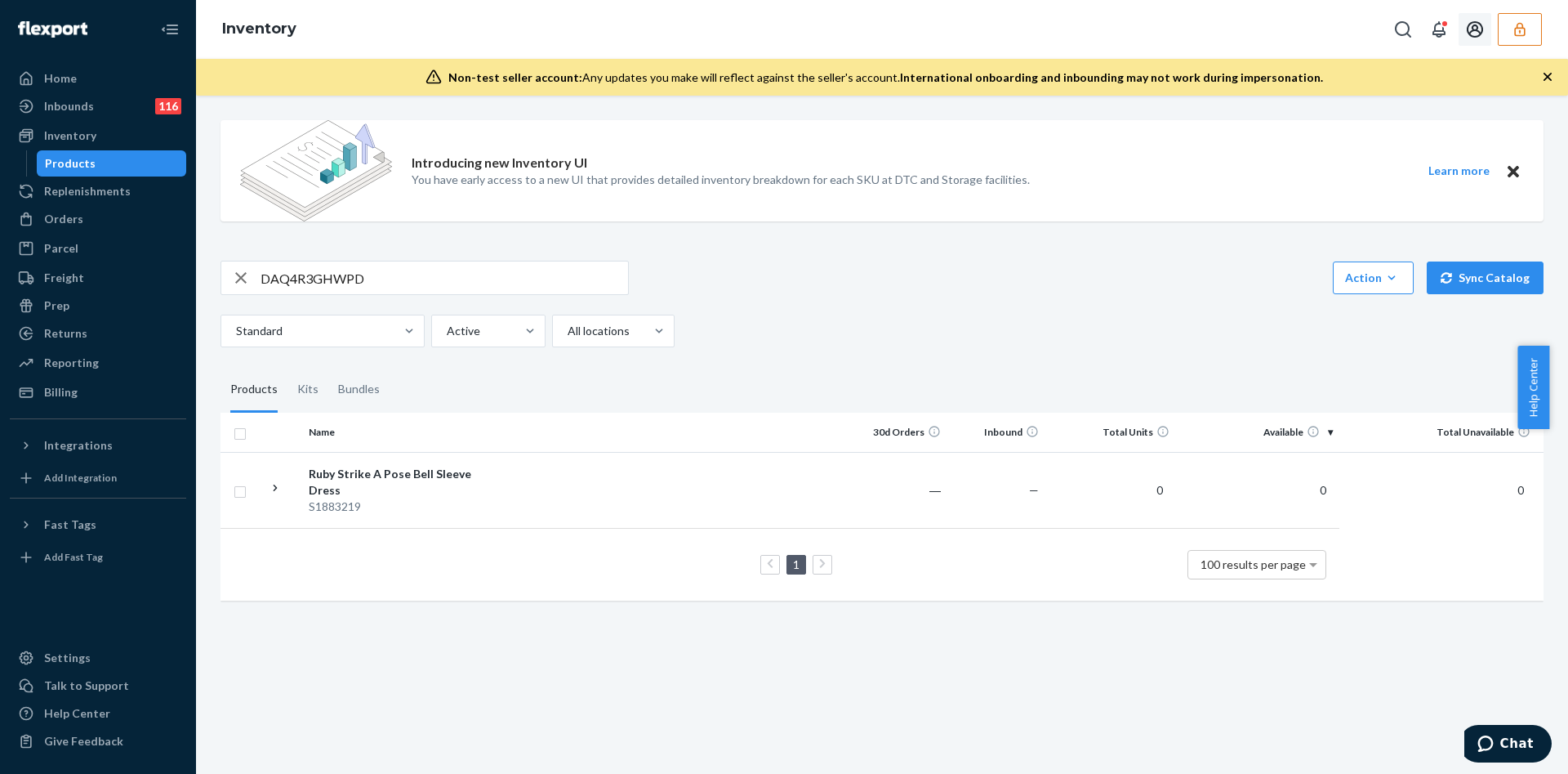
drag, startPoint x: 1535, startPoint y: 21, endPoint x: 1512, endPoint y: 30, distance: 24.7
click at [1533, 22] on button "button" at bounding box center [1520, 30] width 44 height 33
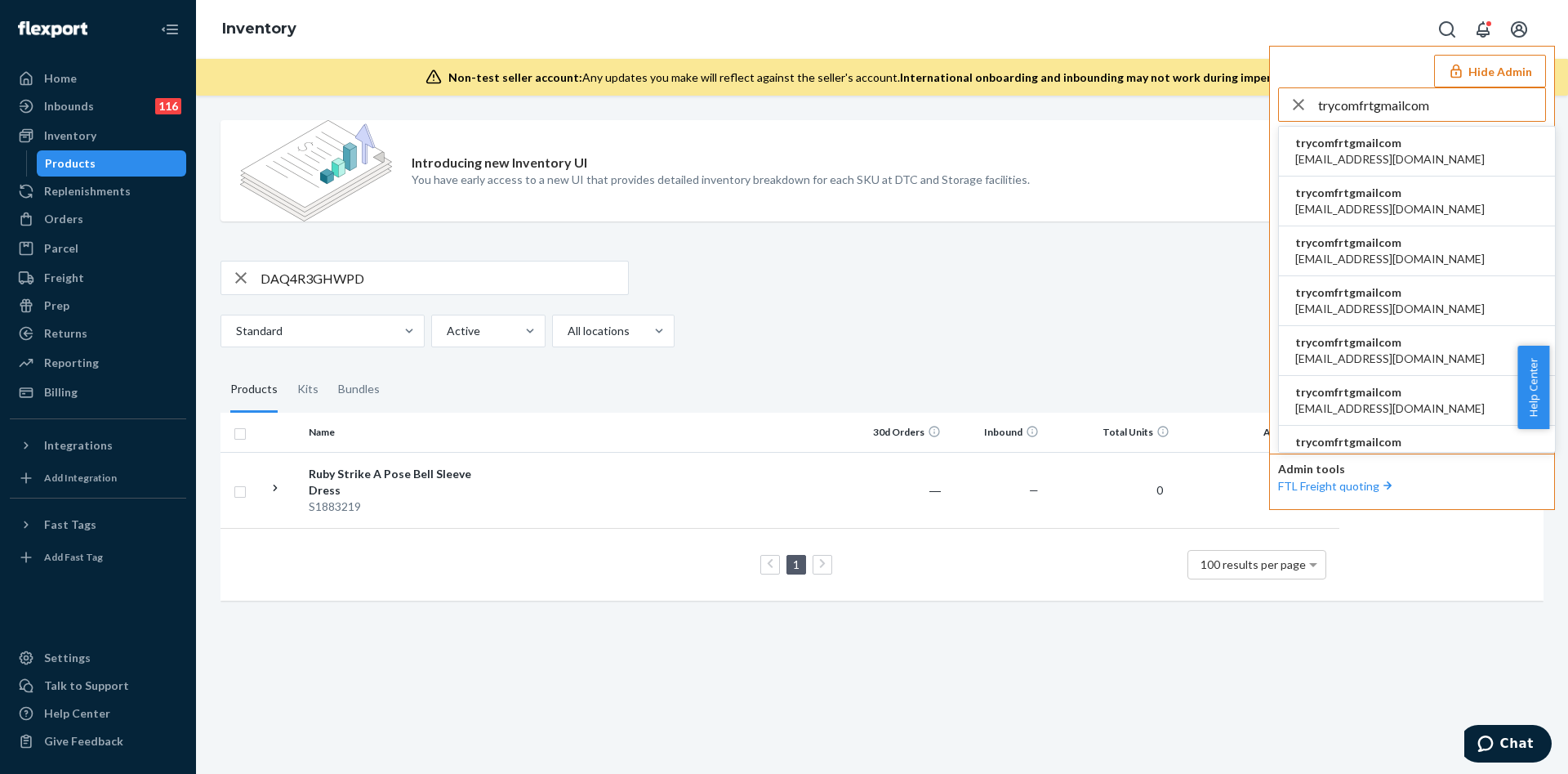
type input "trycomfrtgmailcom"
click at [1453, 150] on li "trycomfrtgmailcom accounting@comfrt.com" at bounding box center [1416, 152] width 276 height 49
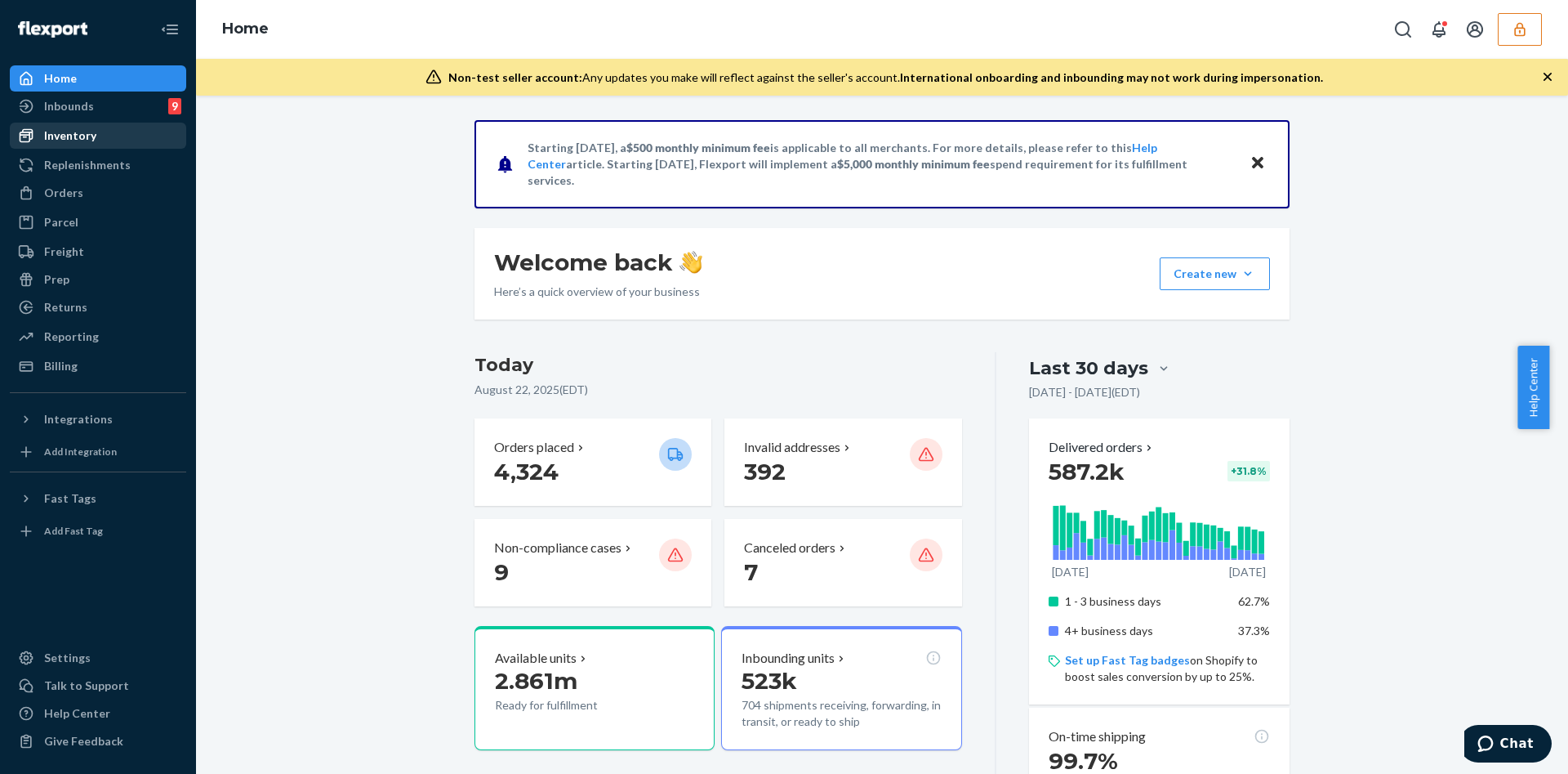
drag, startPoint x: 77, startPoint y: 199, endPoint x: 135, endPoint y: 127, distance: 92.5
click at [77, 199] on div "Orders" at bounding box center [64, 193] width 40 height 16
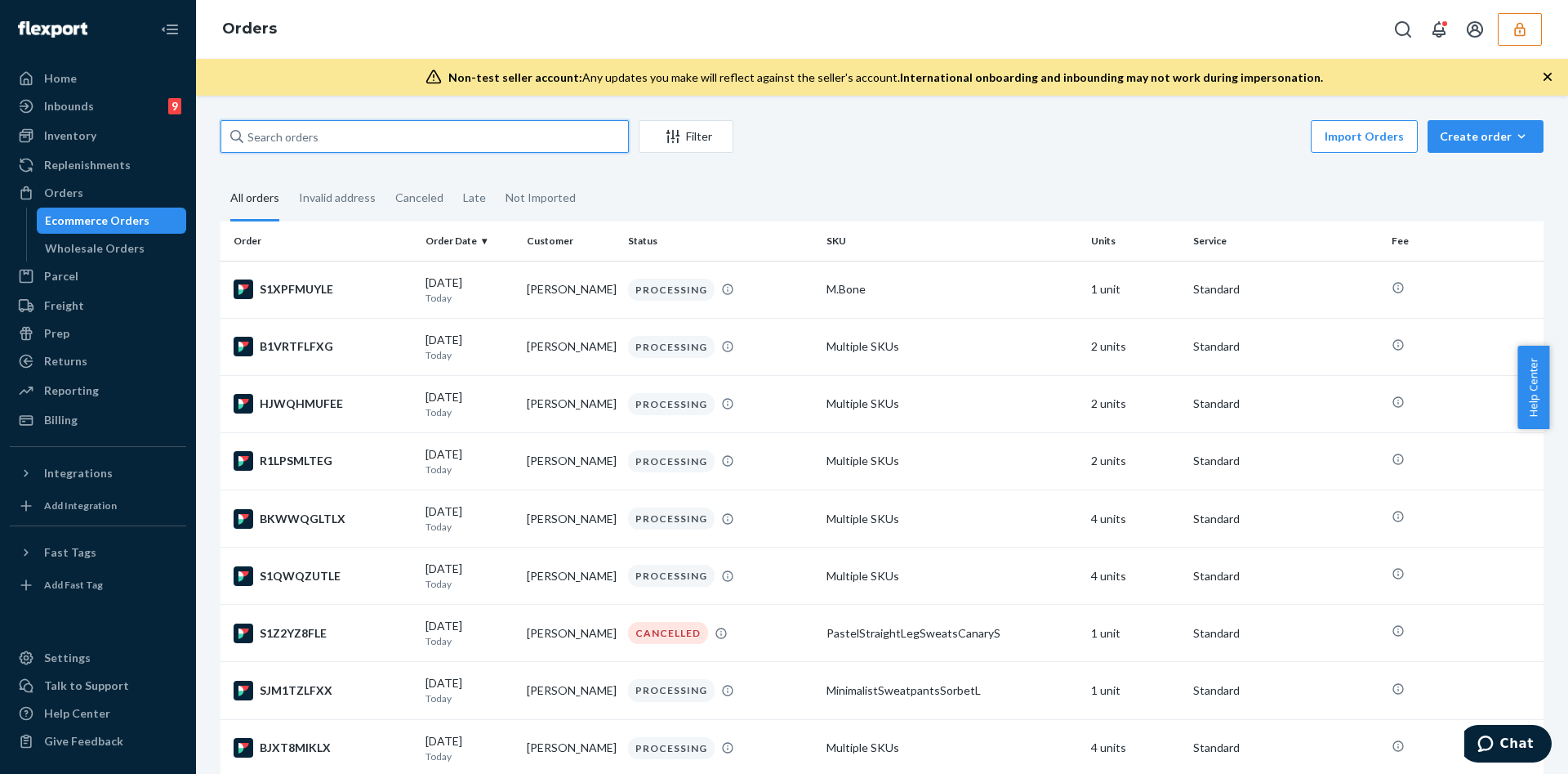
paste input "254257994"
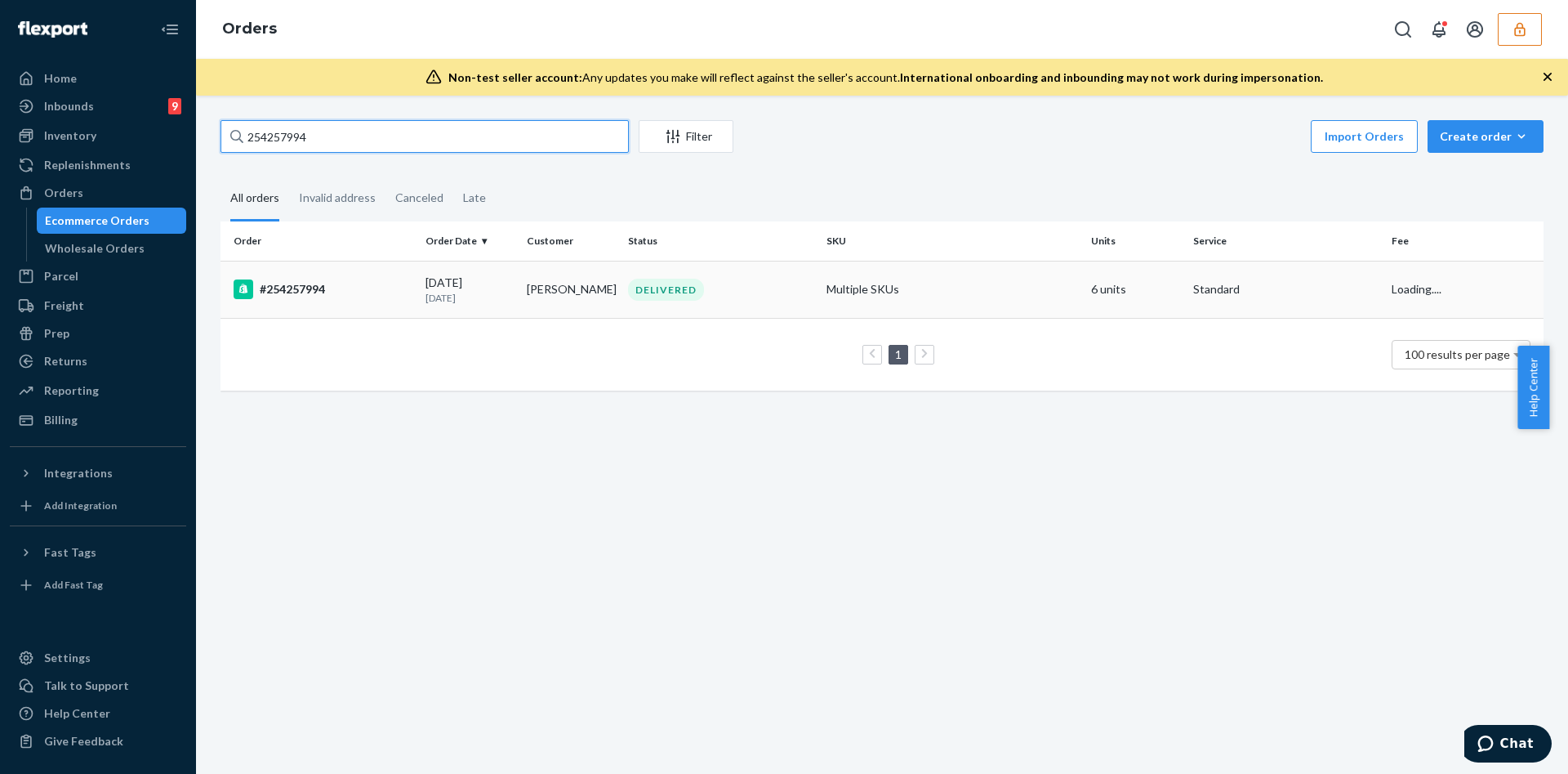
type input "254257994"
click at [425, 288] on div "[DATE] [DATE]" at bounding box center [469, 289] width 88 height 30
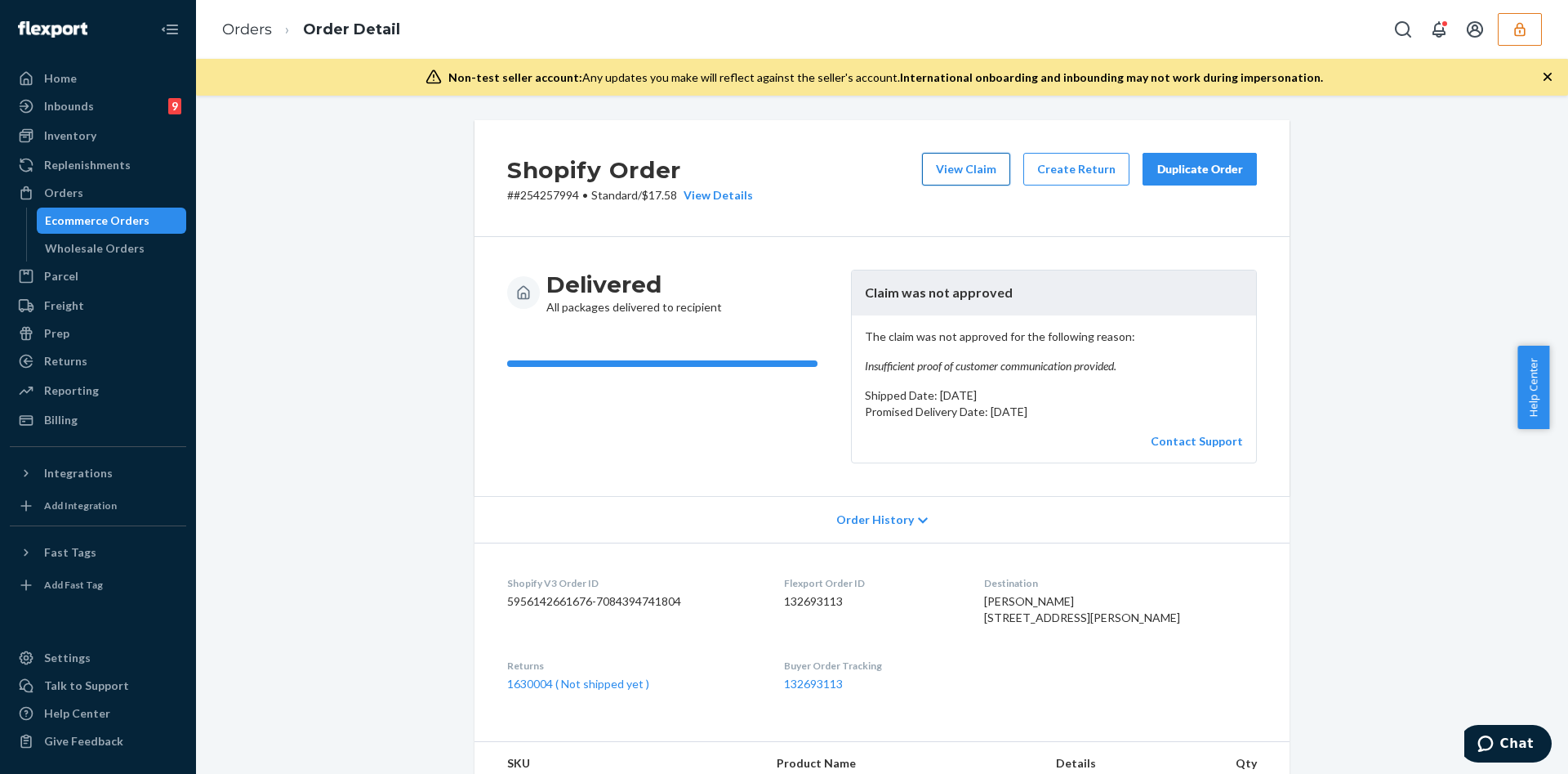
click at [973, 169] on button "View Claim" at bounding box center [966, 169] width 88 height 33
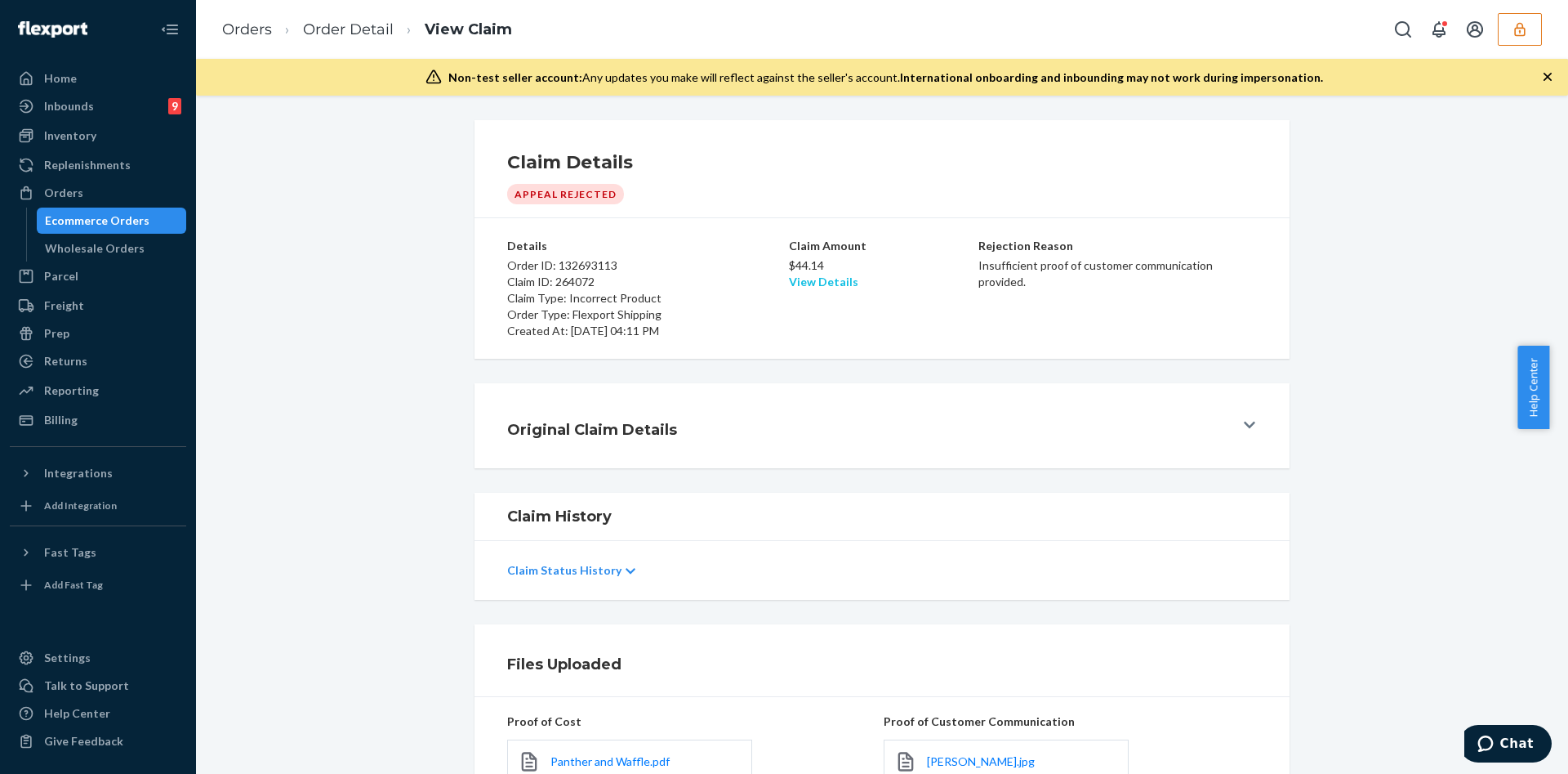
click at [831, 282] on link "View Details" at bounding box center [824, 281] width 69 height 14
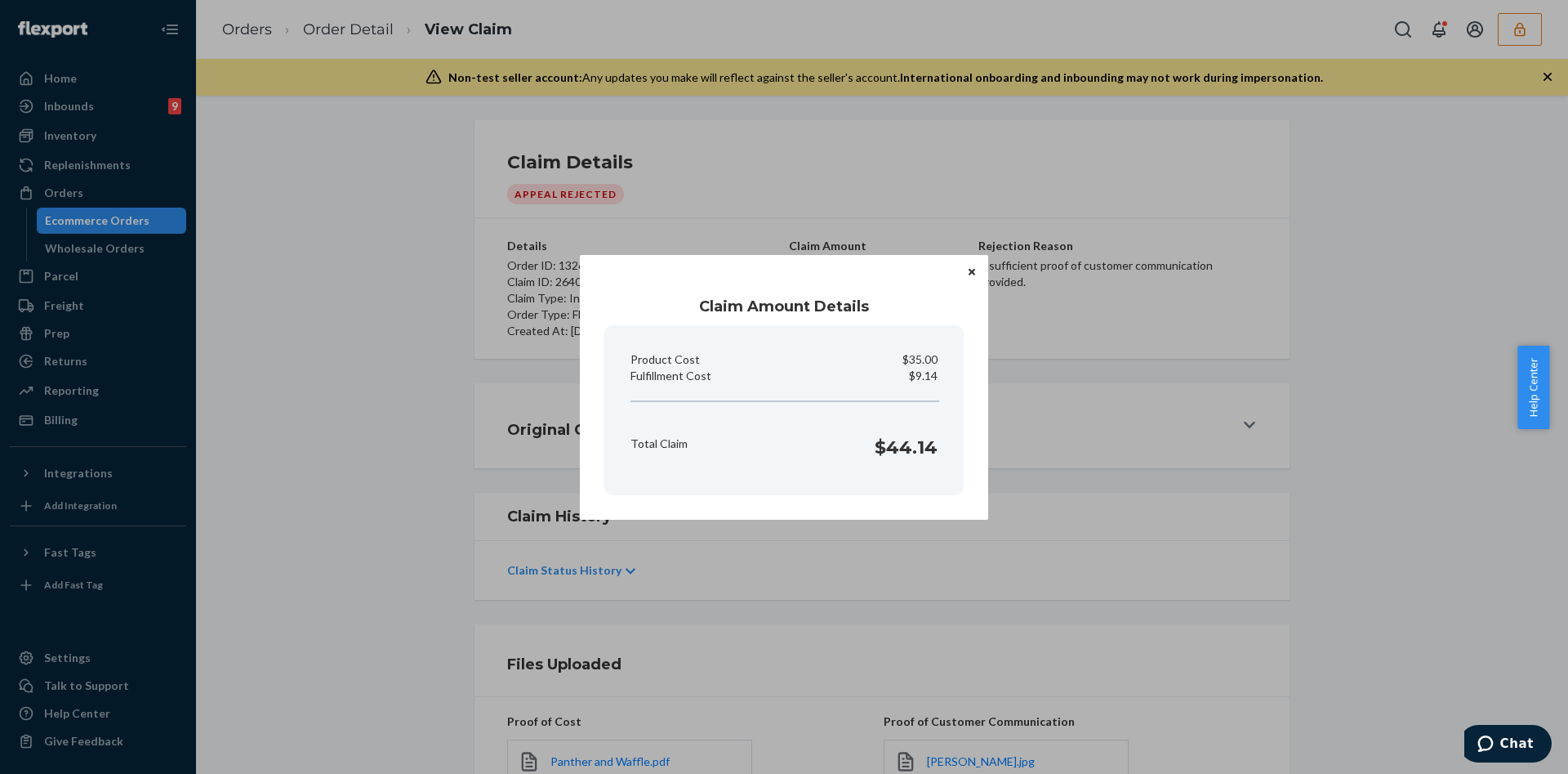
click at [976, 270] on button "Close" at bounding box center [972, 272] width 16 height 18
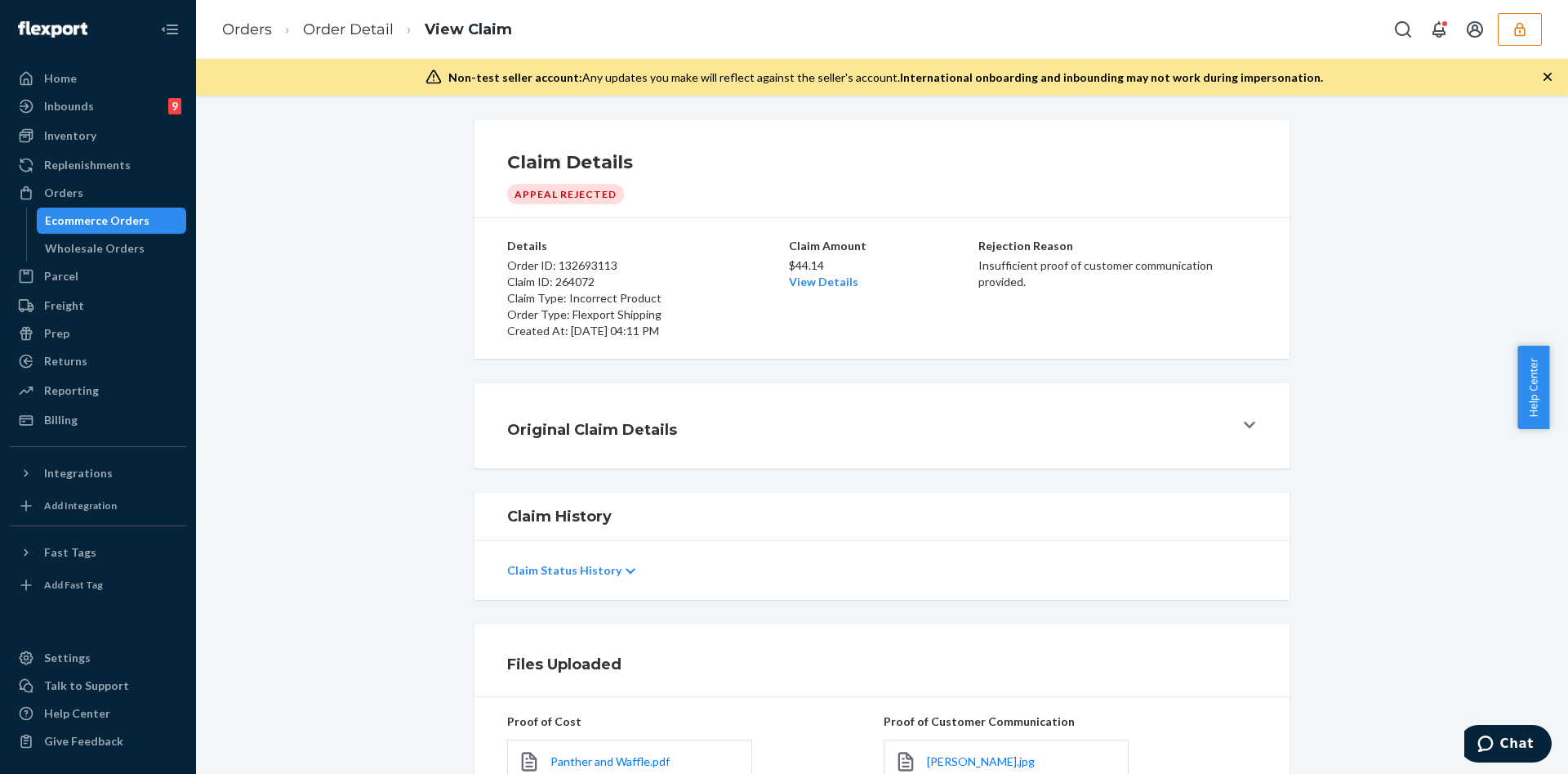
click at [355, 0] on div "Orders Order Detail View Claim" at bounding box center [882, 29] width 1372 height 59
click at [342, 25] on link "Order Detail" at bounding box center [349, 30] width 91 height 18
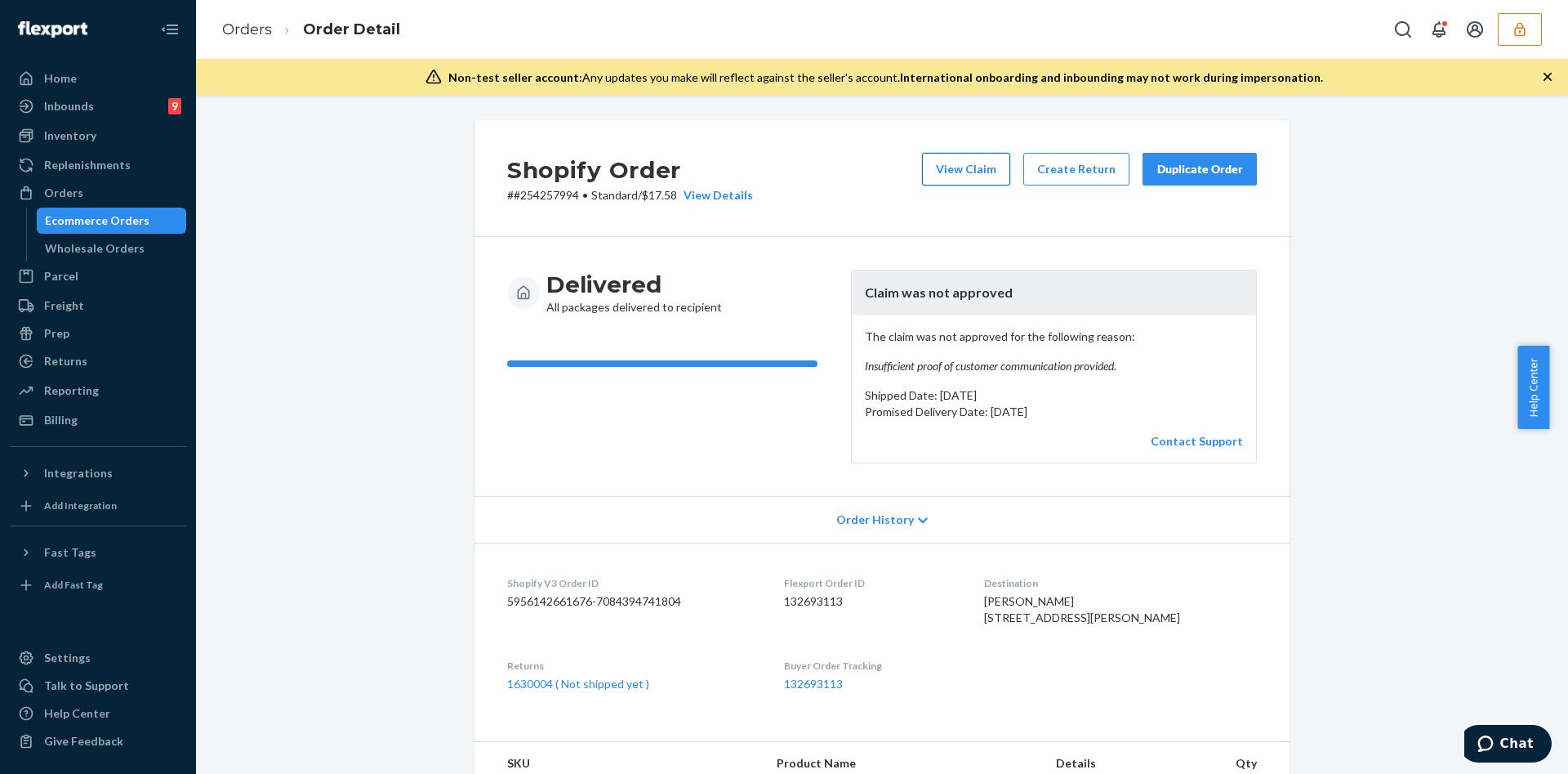
click at [964, 161] on button "View Claim" at bounding box center [966, 169] width 88 height 33
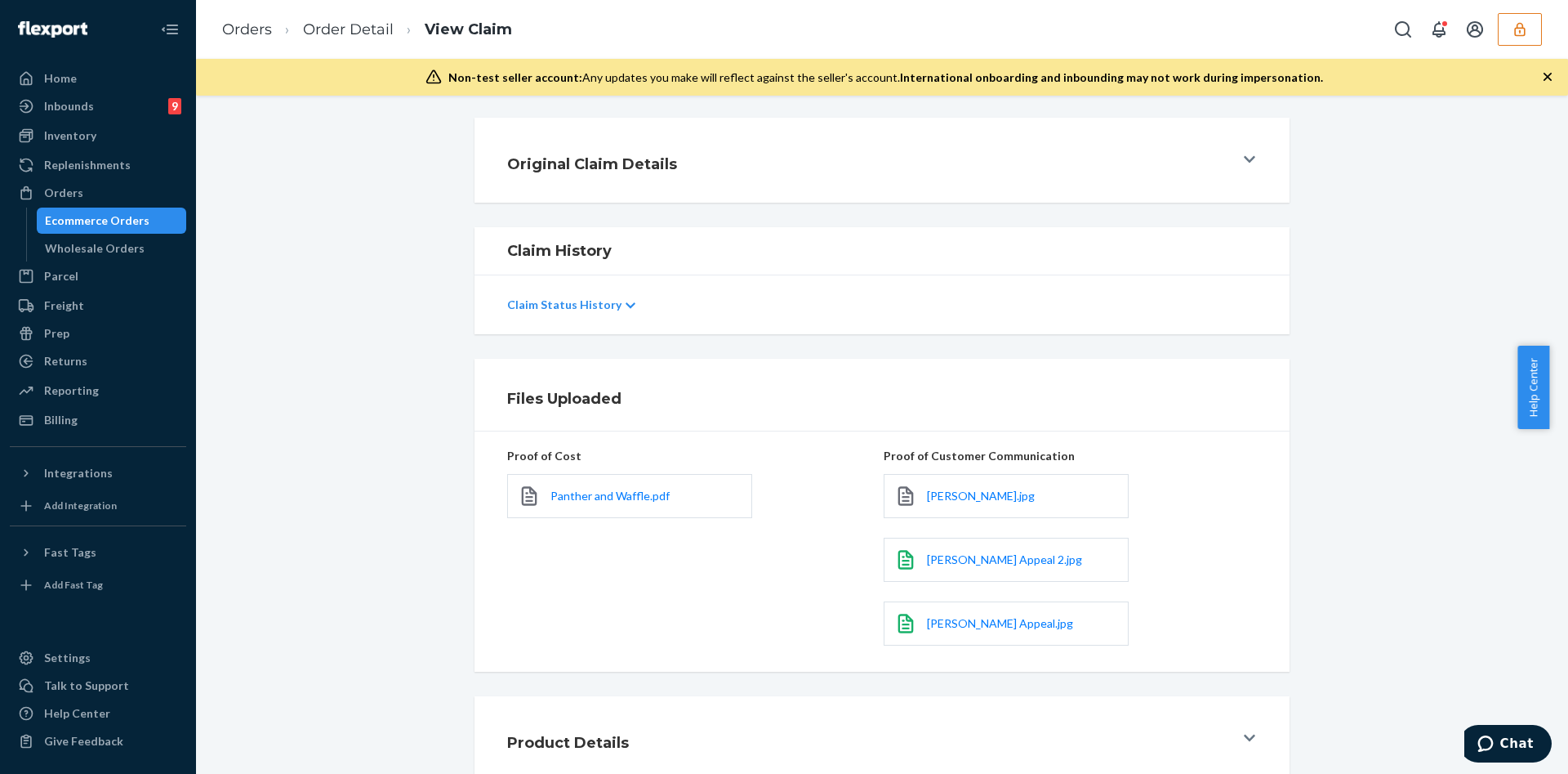
scroll to position [276, 0]
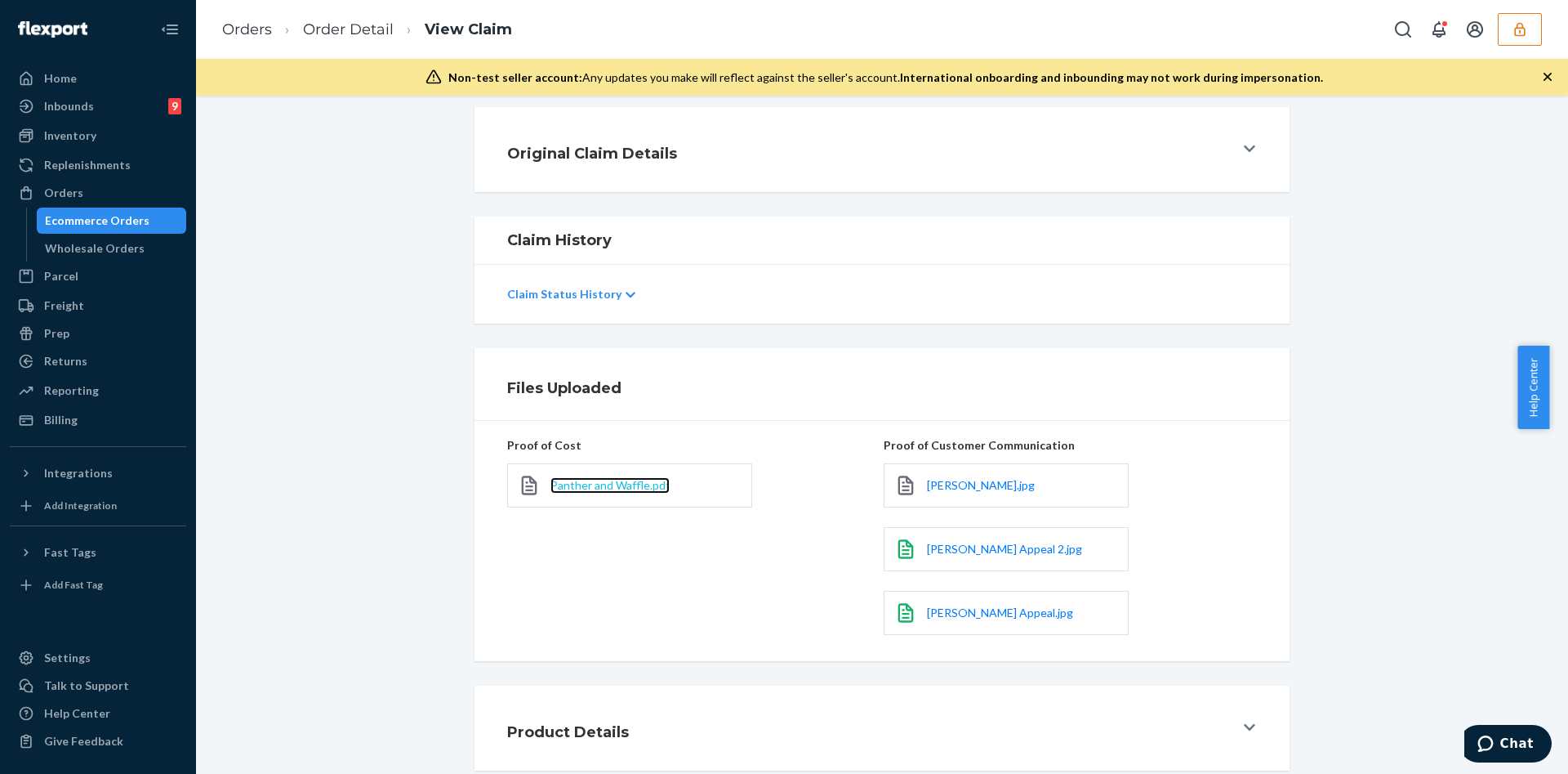
click at [611, 481] on span "Panther and Waffle.pdf" at bounding box center [610, 485] width 119 height 14
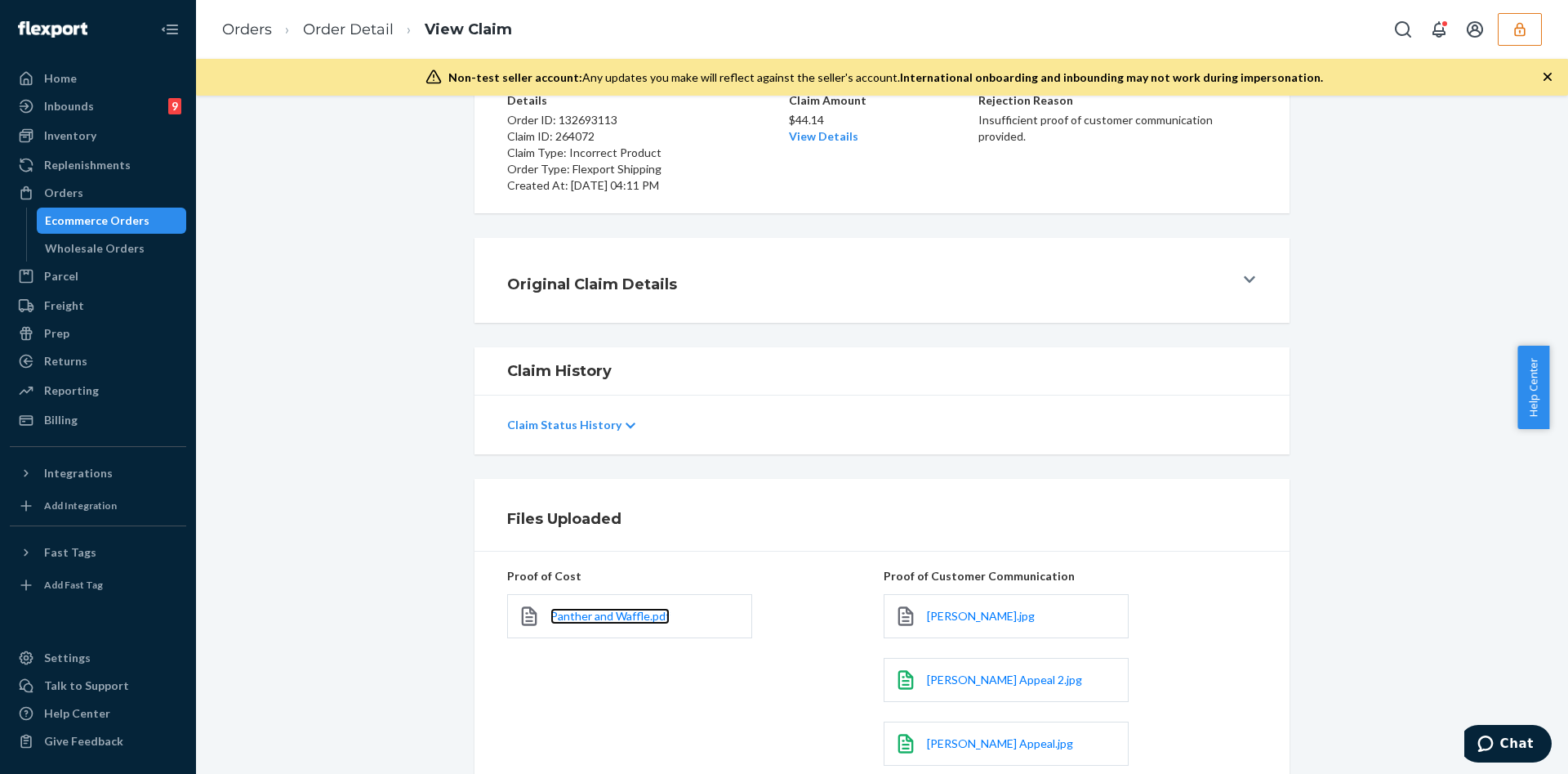
scroll to position [0, 0]
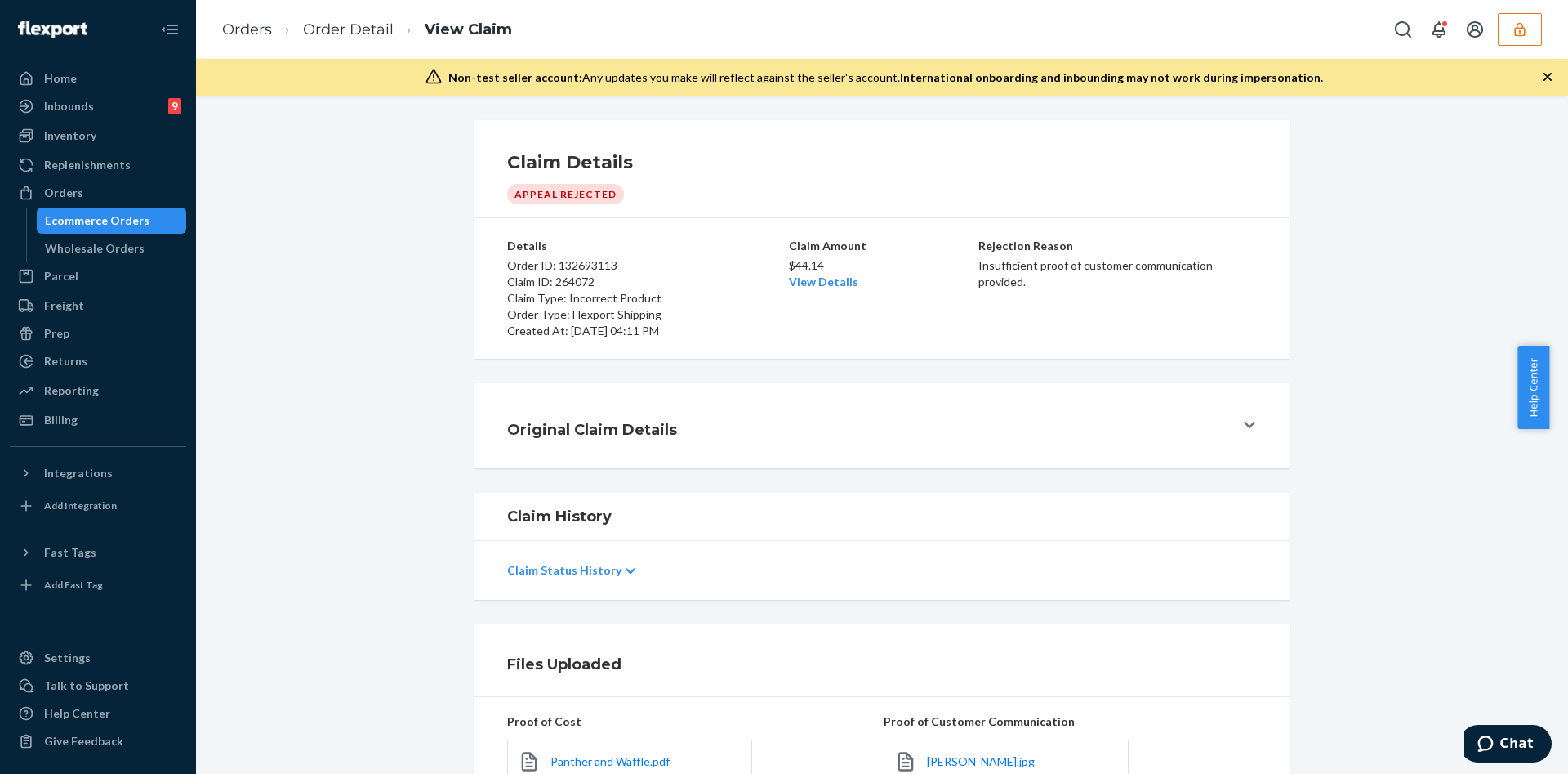
click at [609, 426] on h1 "Original Claim Details" at bounding box center [592, 430] width 170 height 21
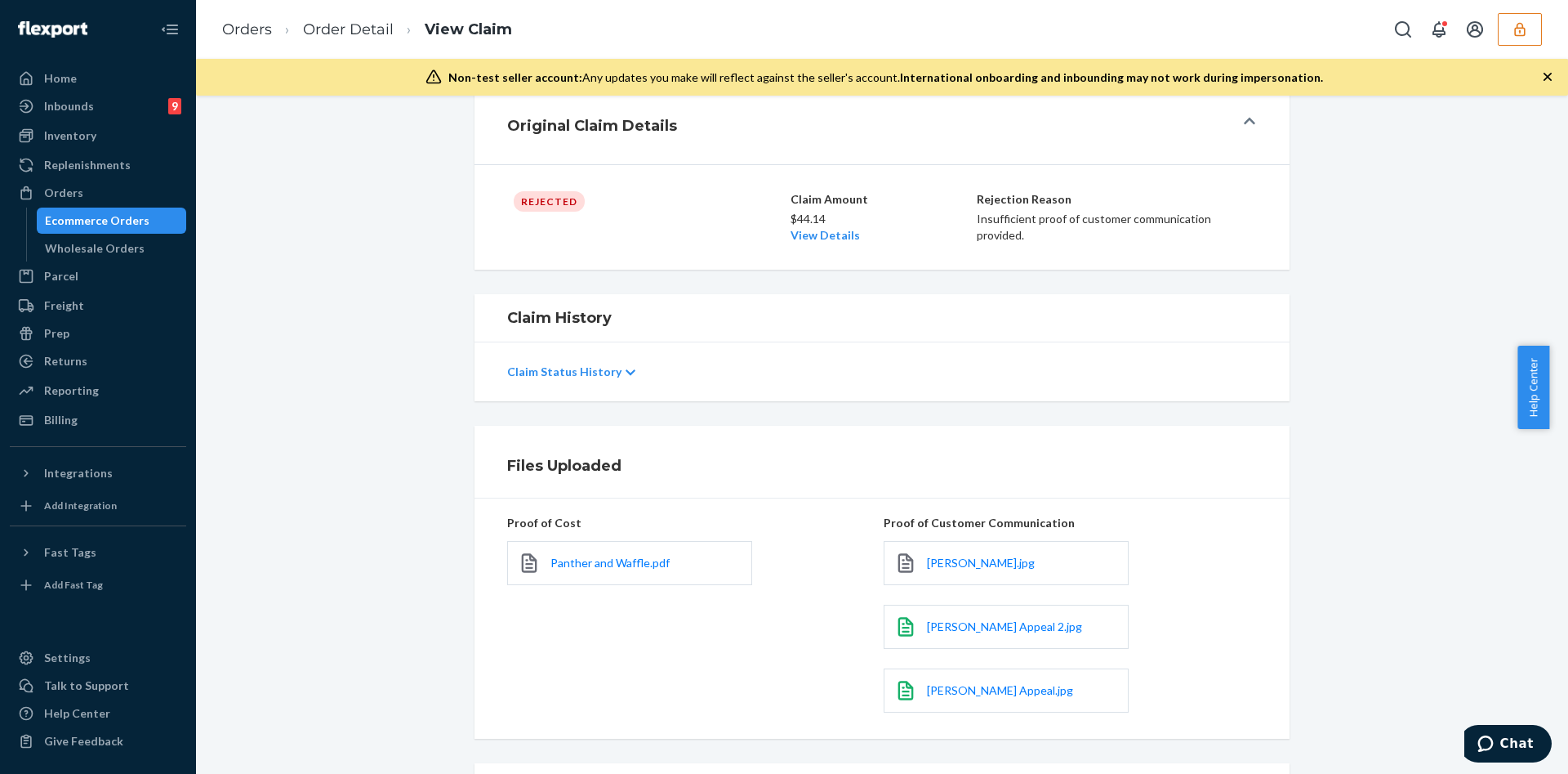
scroll to position [382, 0]
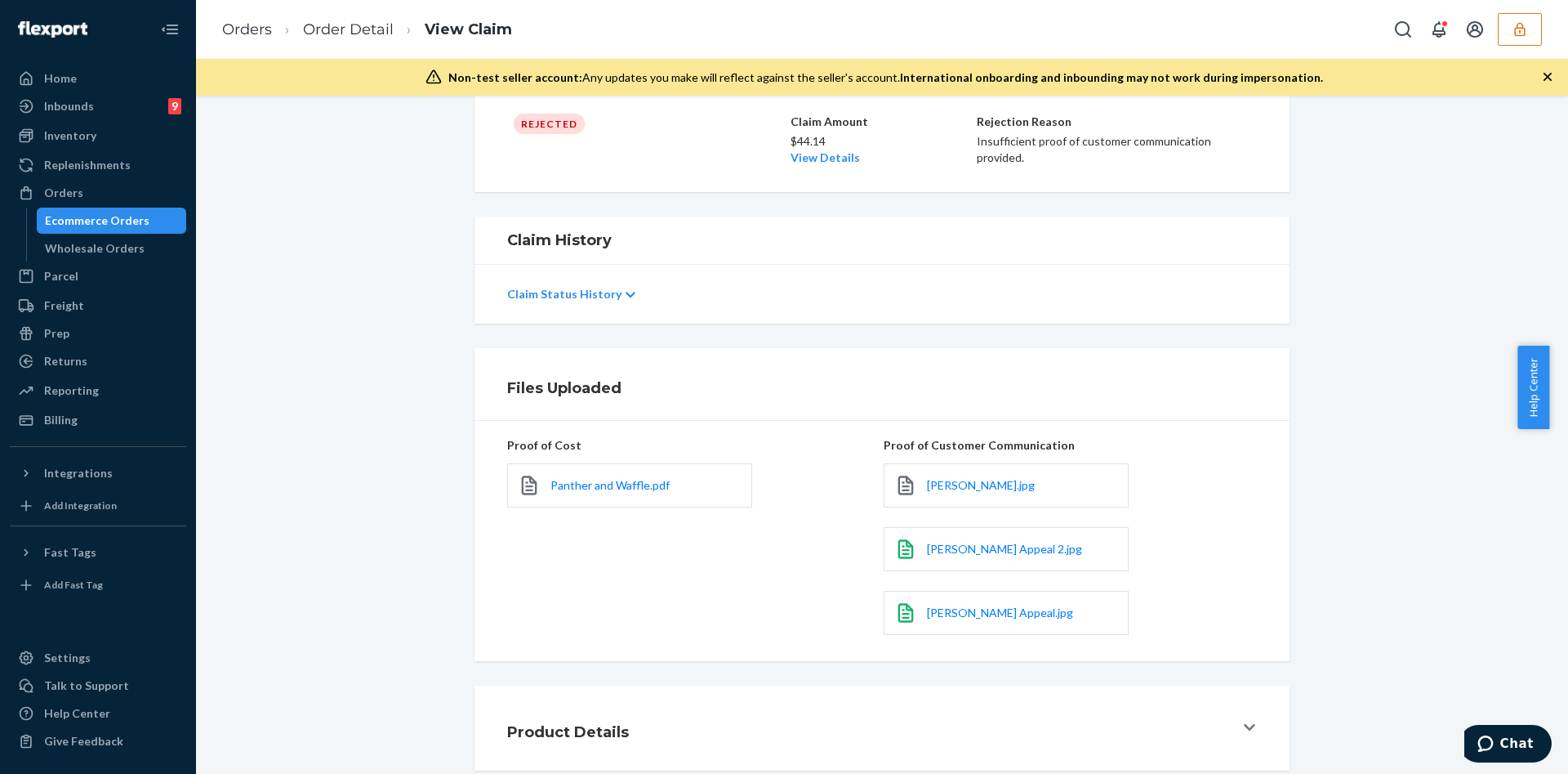
click at [662, 744] on div "Product Details" at bounding box center [871, 728] width 727 height 46
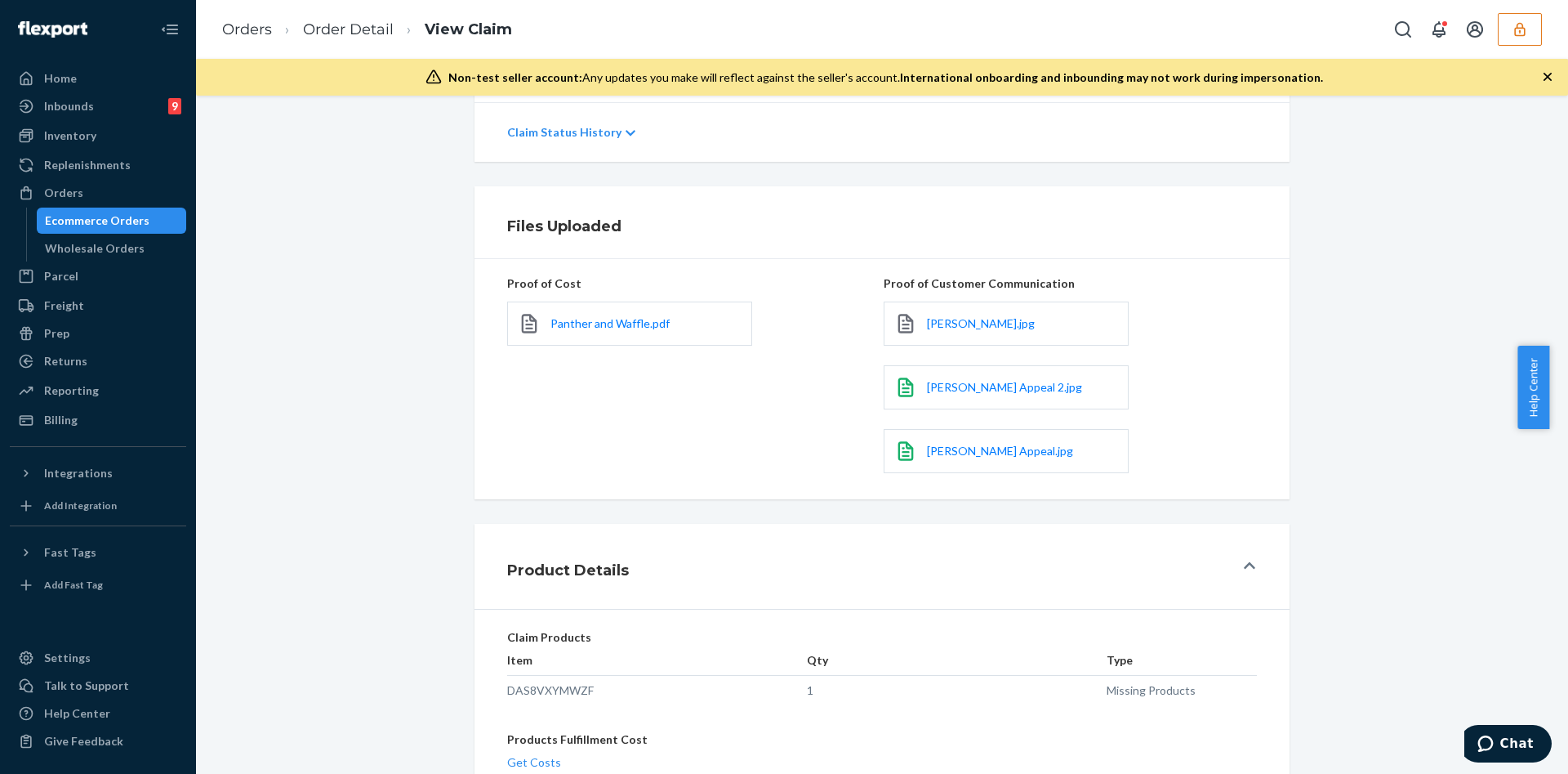
scroll to position [245, 0]
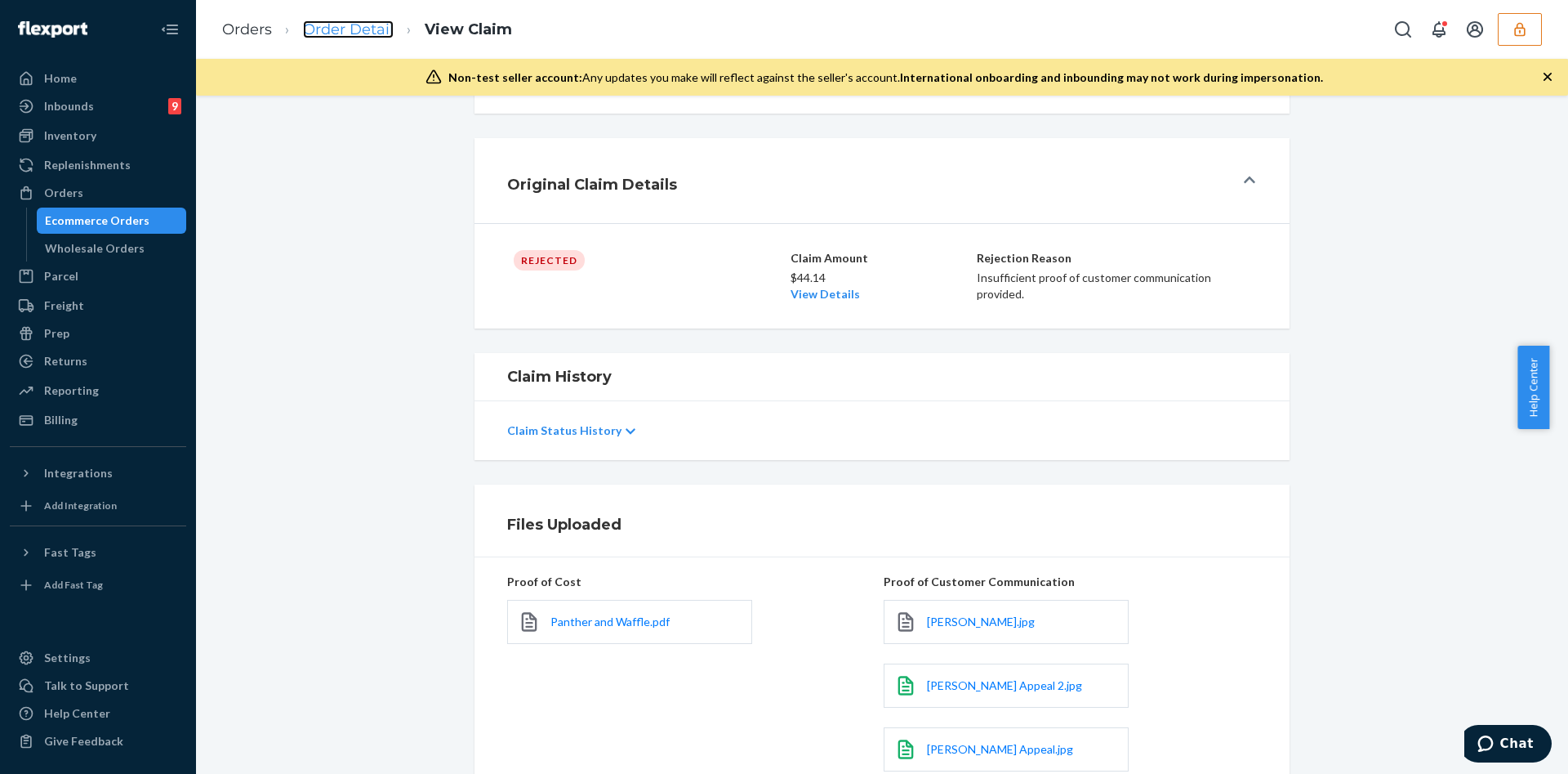
click at [386, 30] on link "Order Detail" at bounding box center [349, 30] width 91 height 18
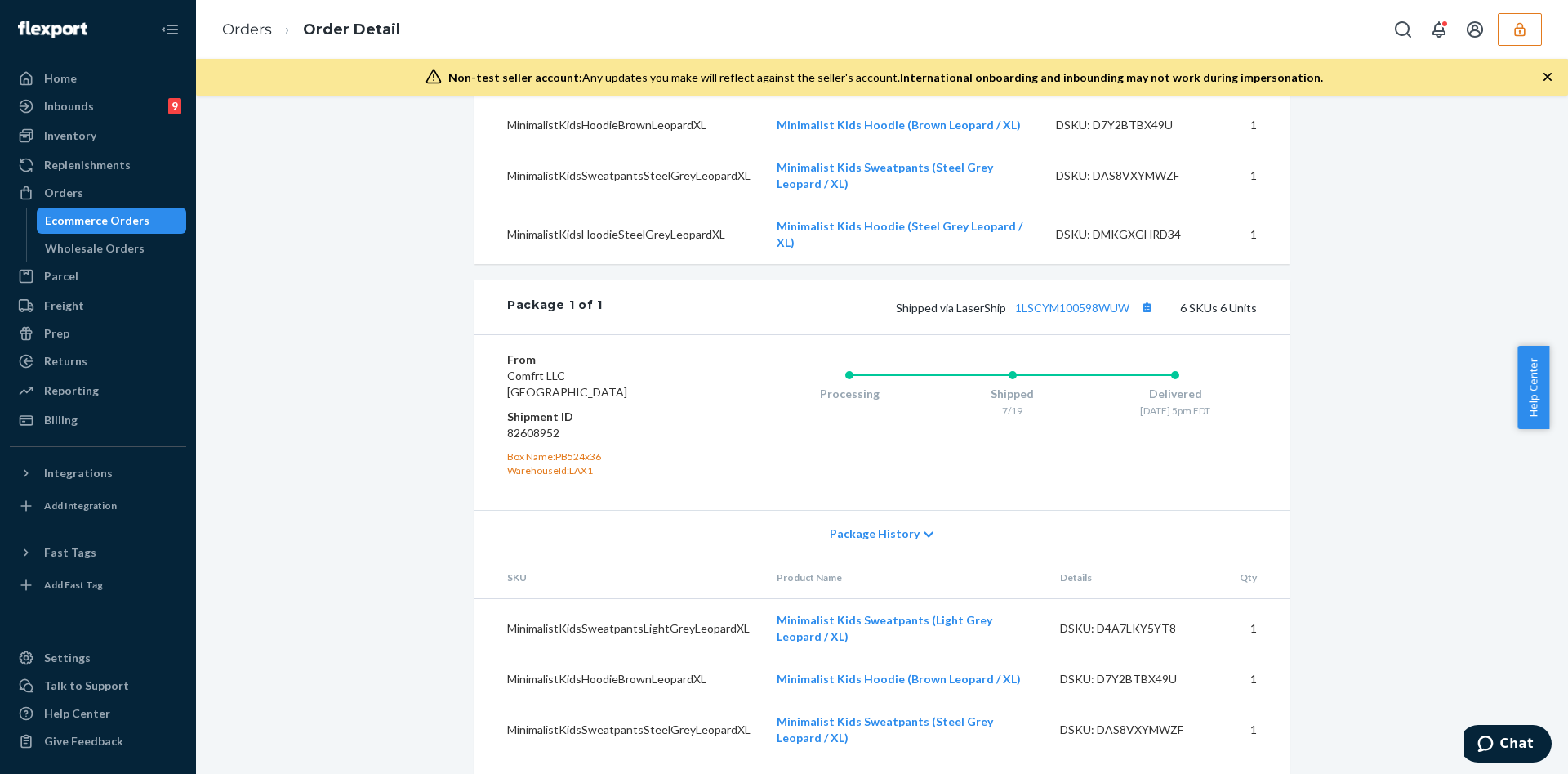
scroll to position [974, 0]
